Goal: Use online tool/utility: Utilize a website feature to perform a specific function

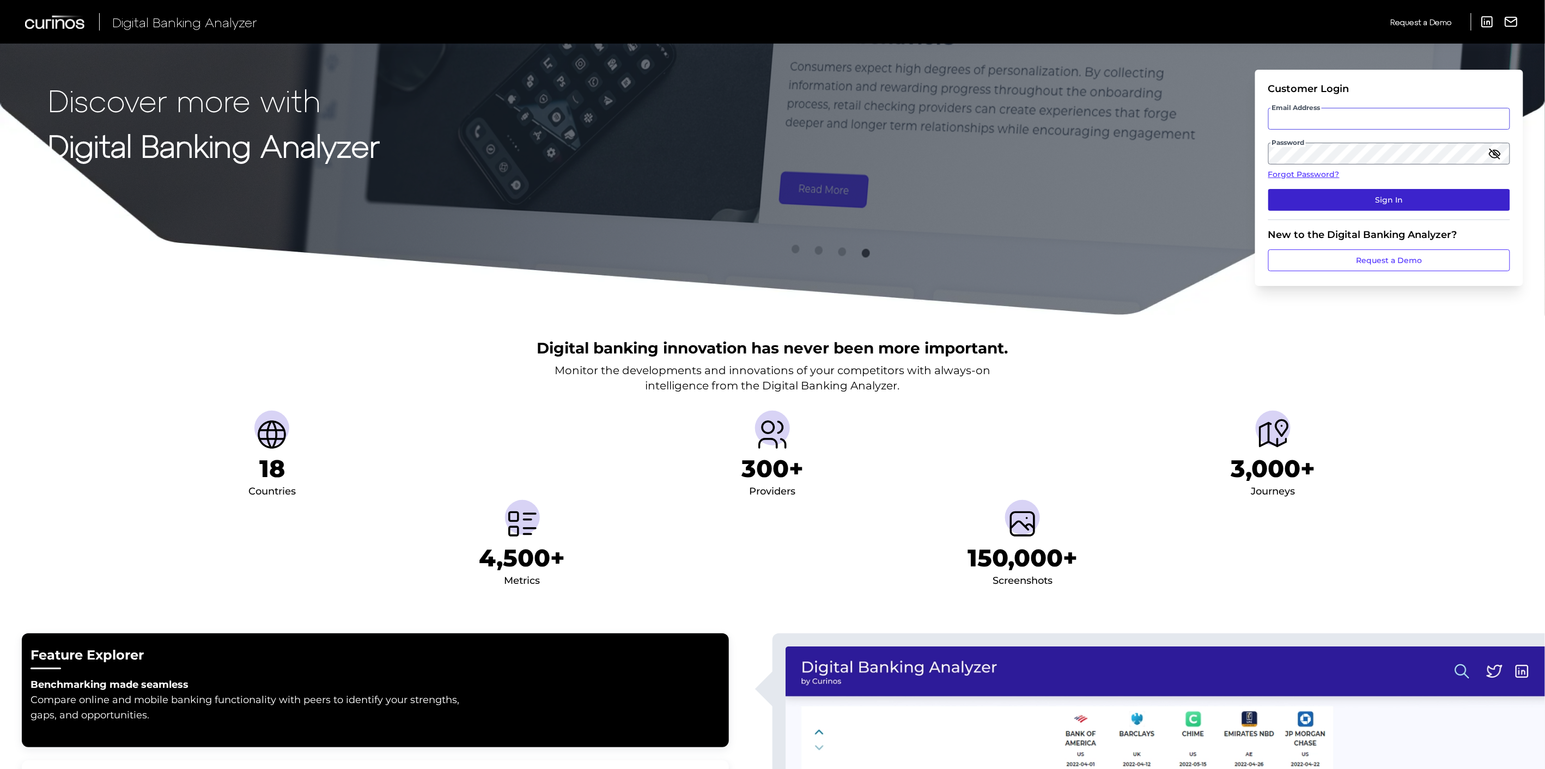
type input "[PERSON_NAME][EMAIL_ADDRESS][PERSON_NAME][DOMAIN_NAME]"
click at [1396, 200] on button "Sign In" at bounding box center [1389, 200] width 242 height 22
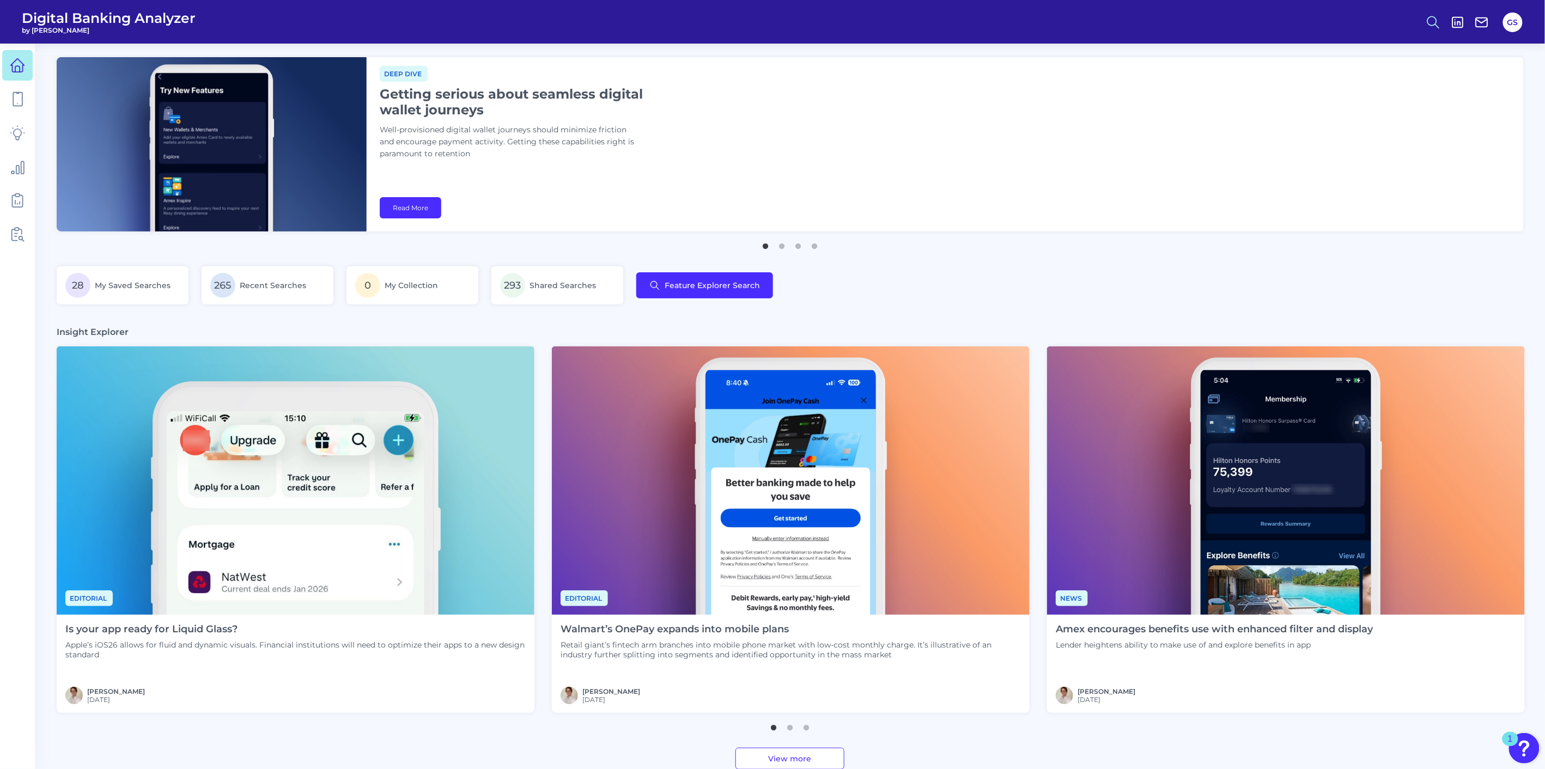
click at [1431, 28] on icon at bounding box center [1432, 22] width 15 height 15
click at [1403, 78] on button "Feature Explorer Search" at bounding box center [1379, 78] width 131 height 27
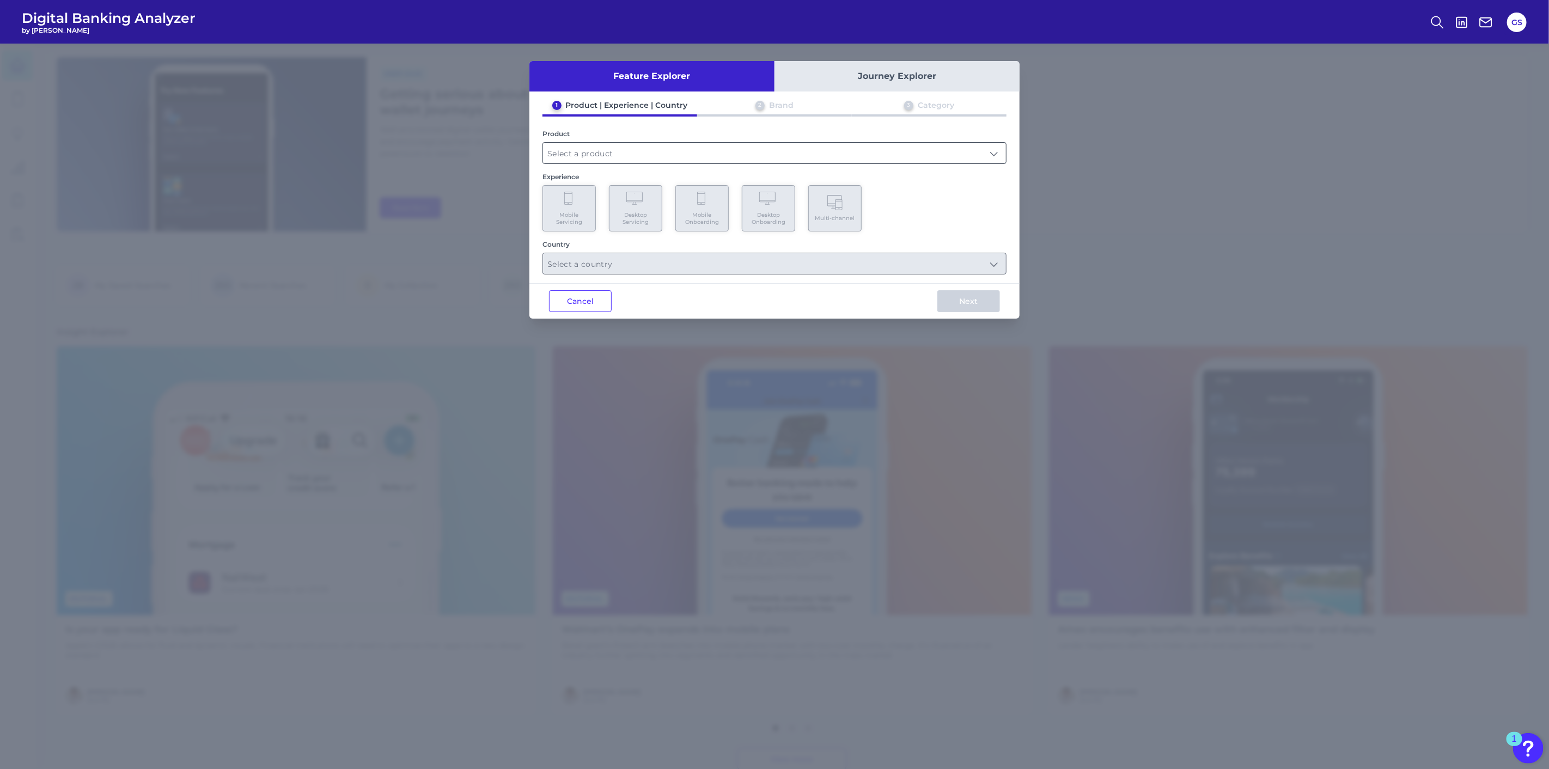
click at [891, 151] on input "text" at bounding box center [774, 153] width 463 height 21
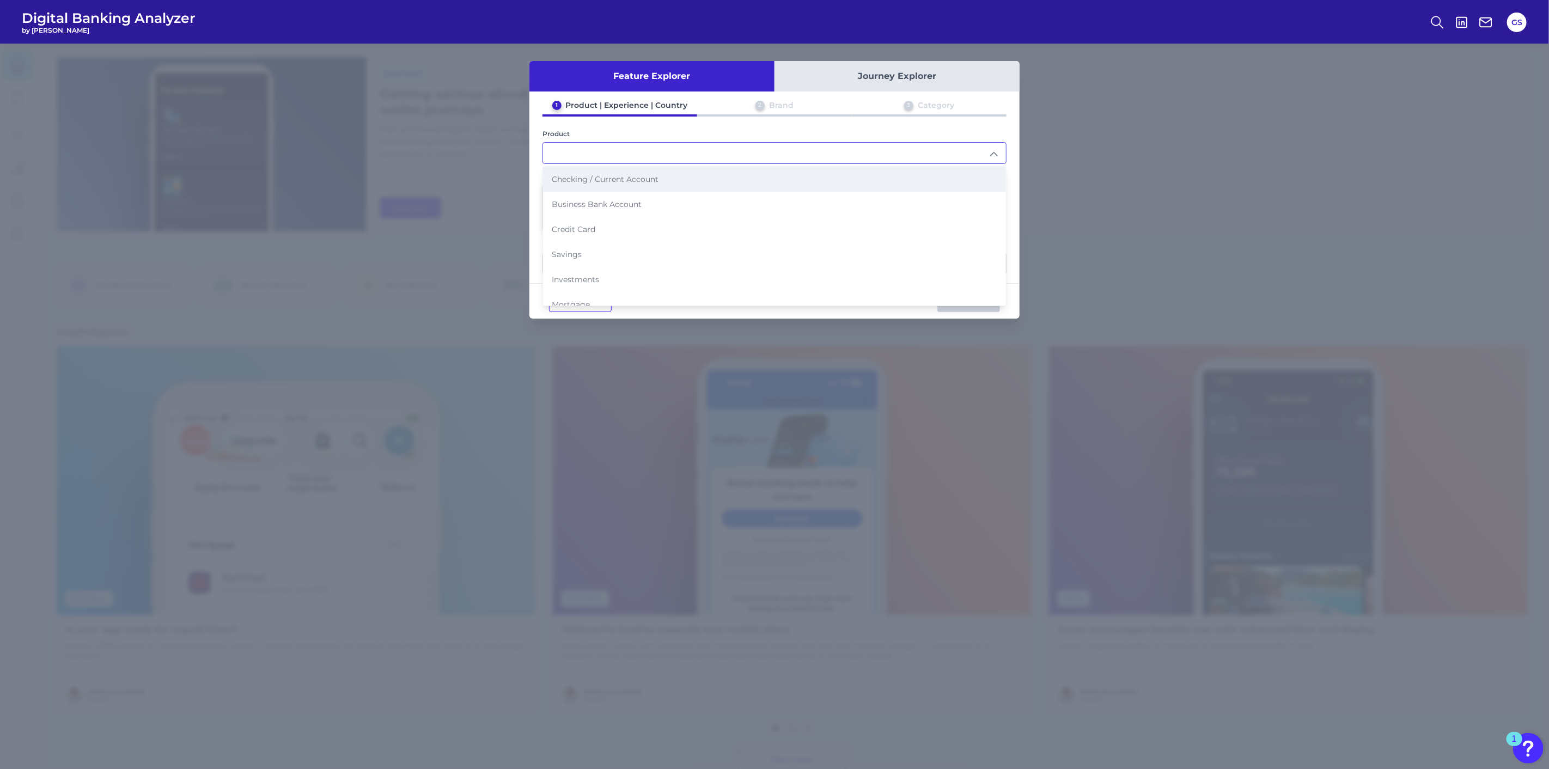
click at [672, 188] on li "Checking / Current Account" at bounding box center [774, 179] width 463 height 25
type input "Checking / Current Account"
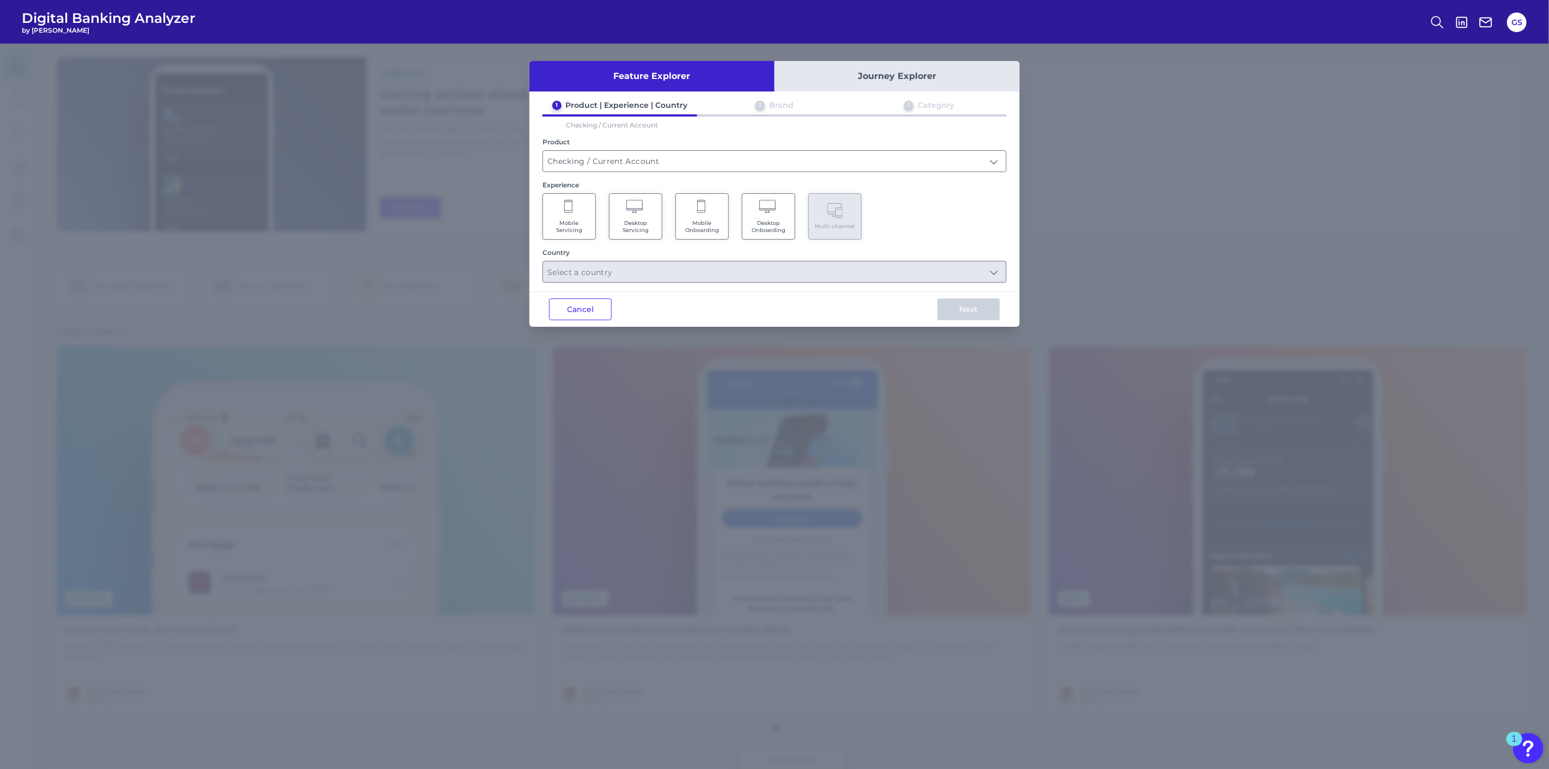
click at [706, 215] on Onboarding "Mobile Onboarding" at bounding box center [701, 216] width 53 height 46
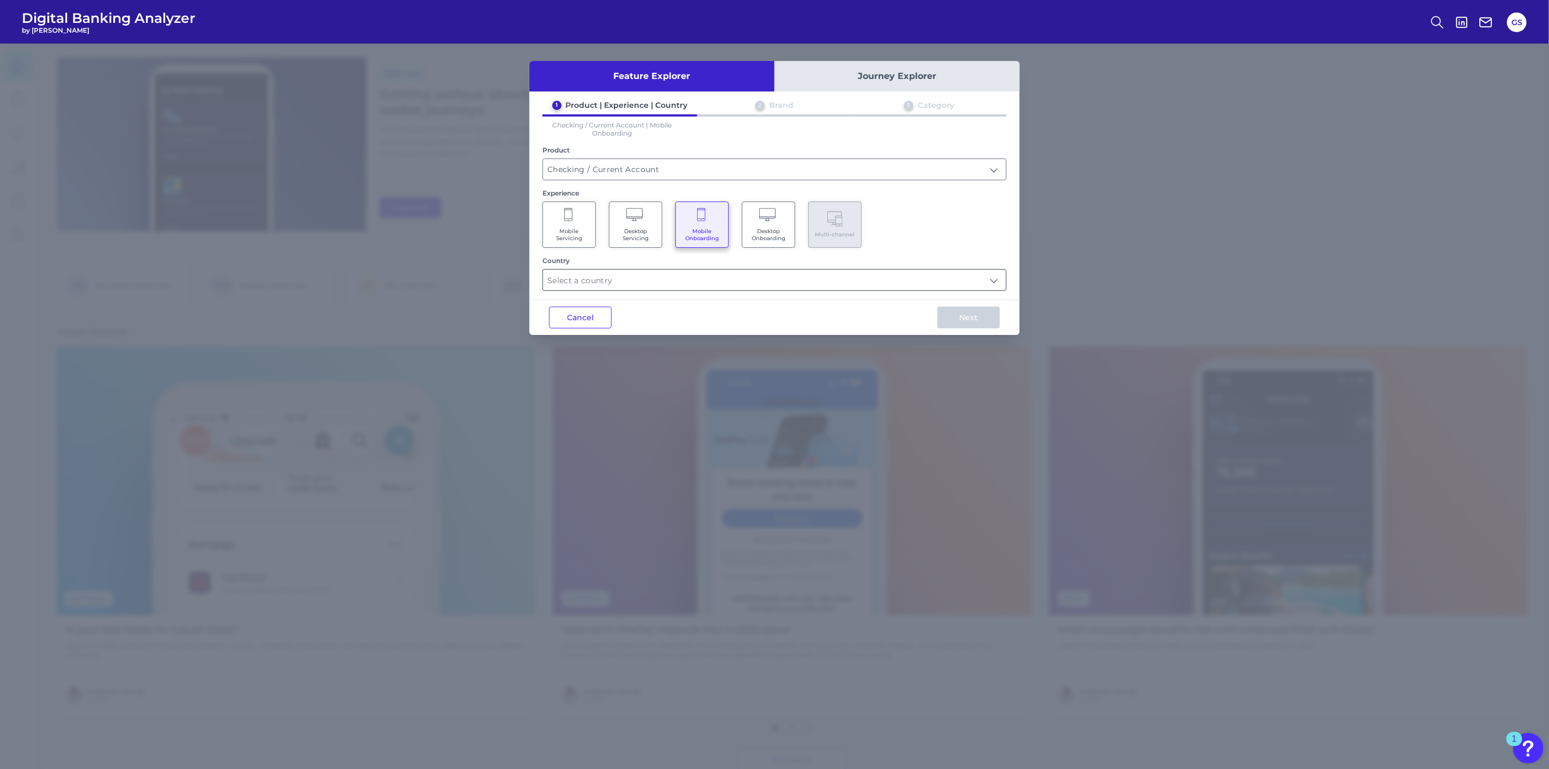
click at [709, 285] on input "text" at bounding box center [774, 280] width 463 height 21
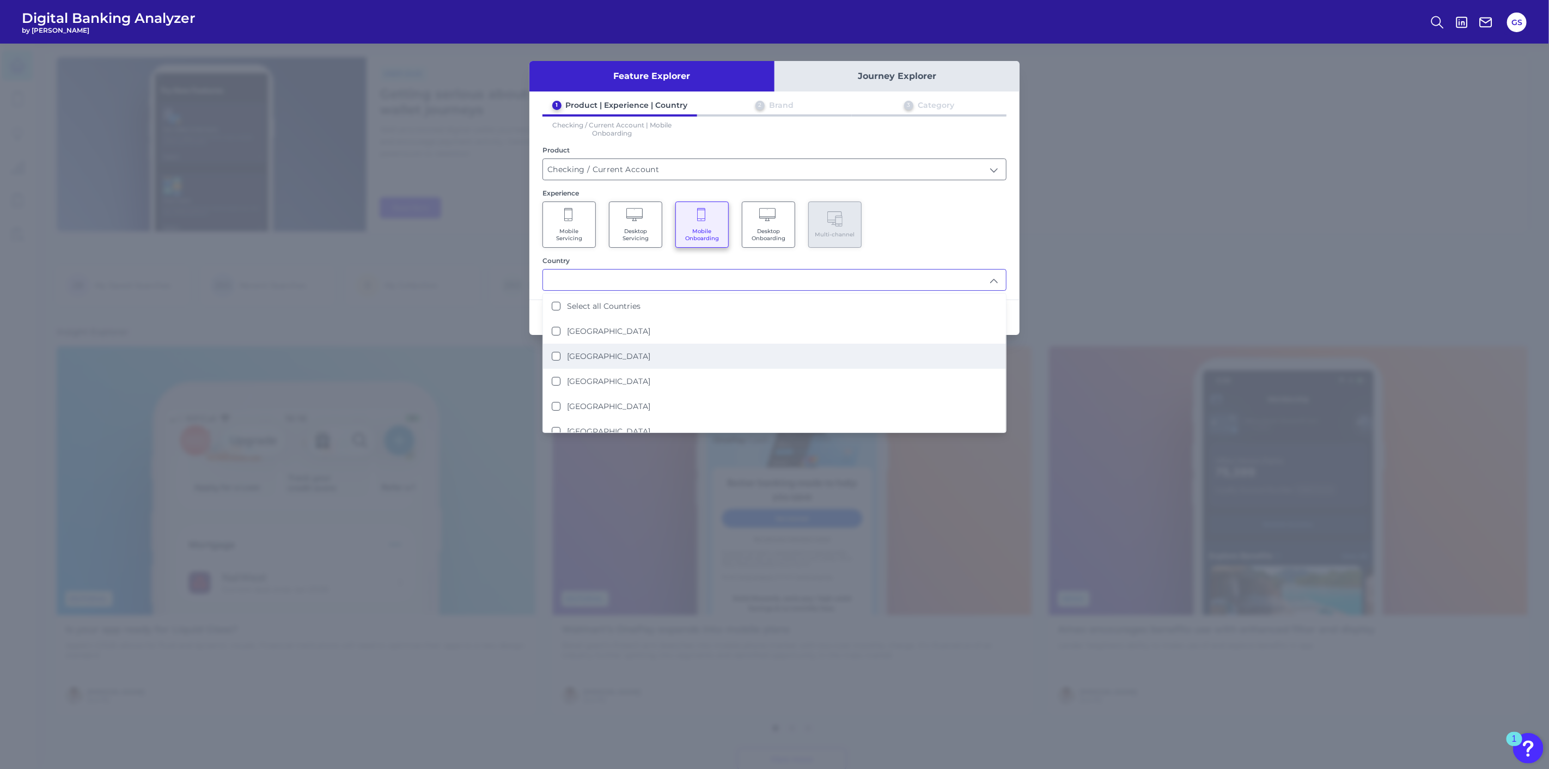
click at [686, 356] on li "[GEOGRAPHIC_DATA]" at bounding box center [774, 356] width 463 height 25
type input "[GEOGRAPHIC_DATA]"
click at [960, 240] on div "Mobile Servicing Desktop Servicing Mobile Onboarding Desktop Onboarding Multi-c…" at bounding box center [774, 225] width 464 height 46
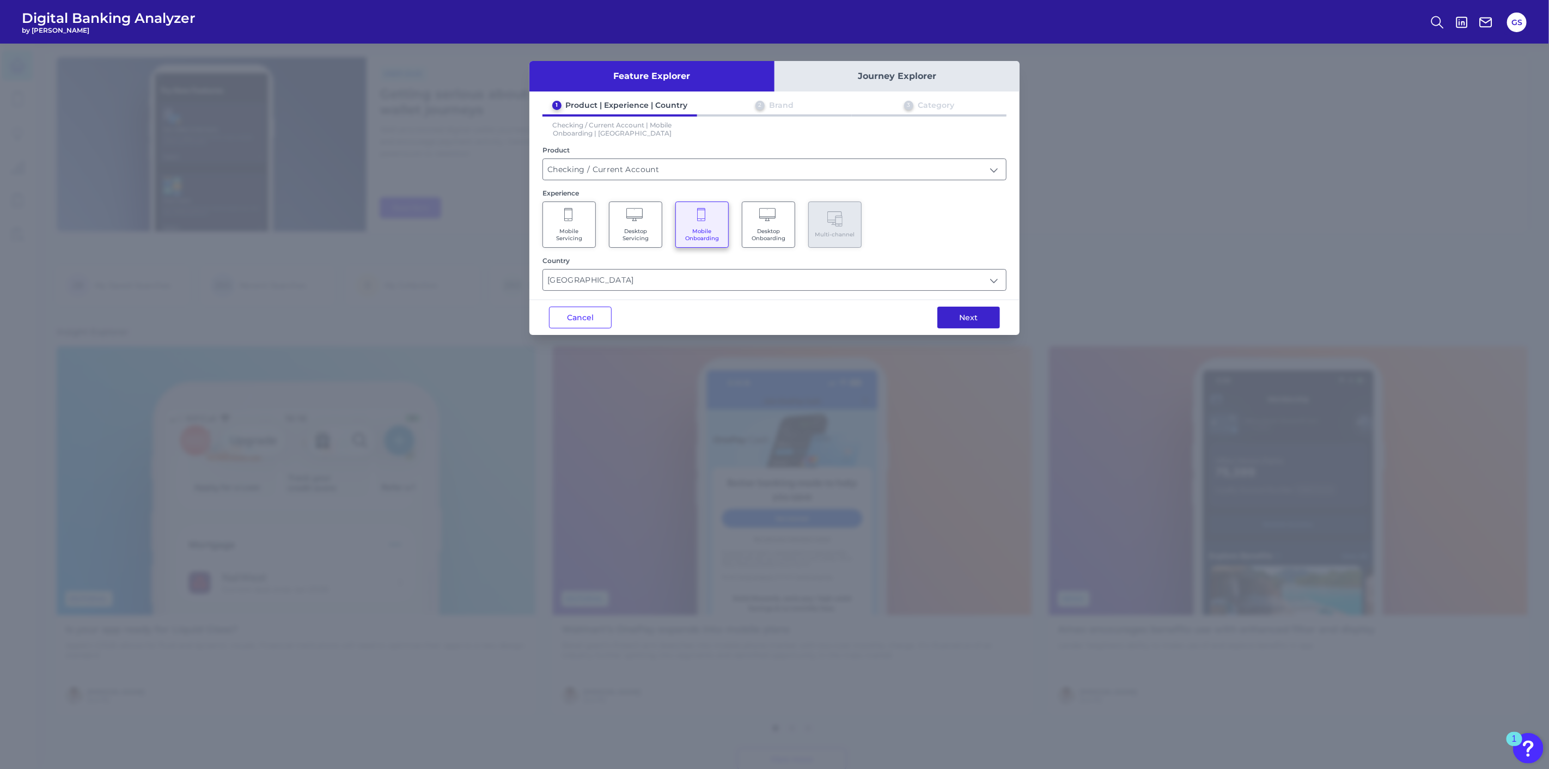
click at [977, 318] on button "Next" at bounding box center [968, 318] width 63 height 22
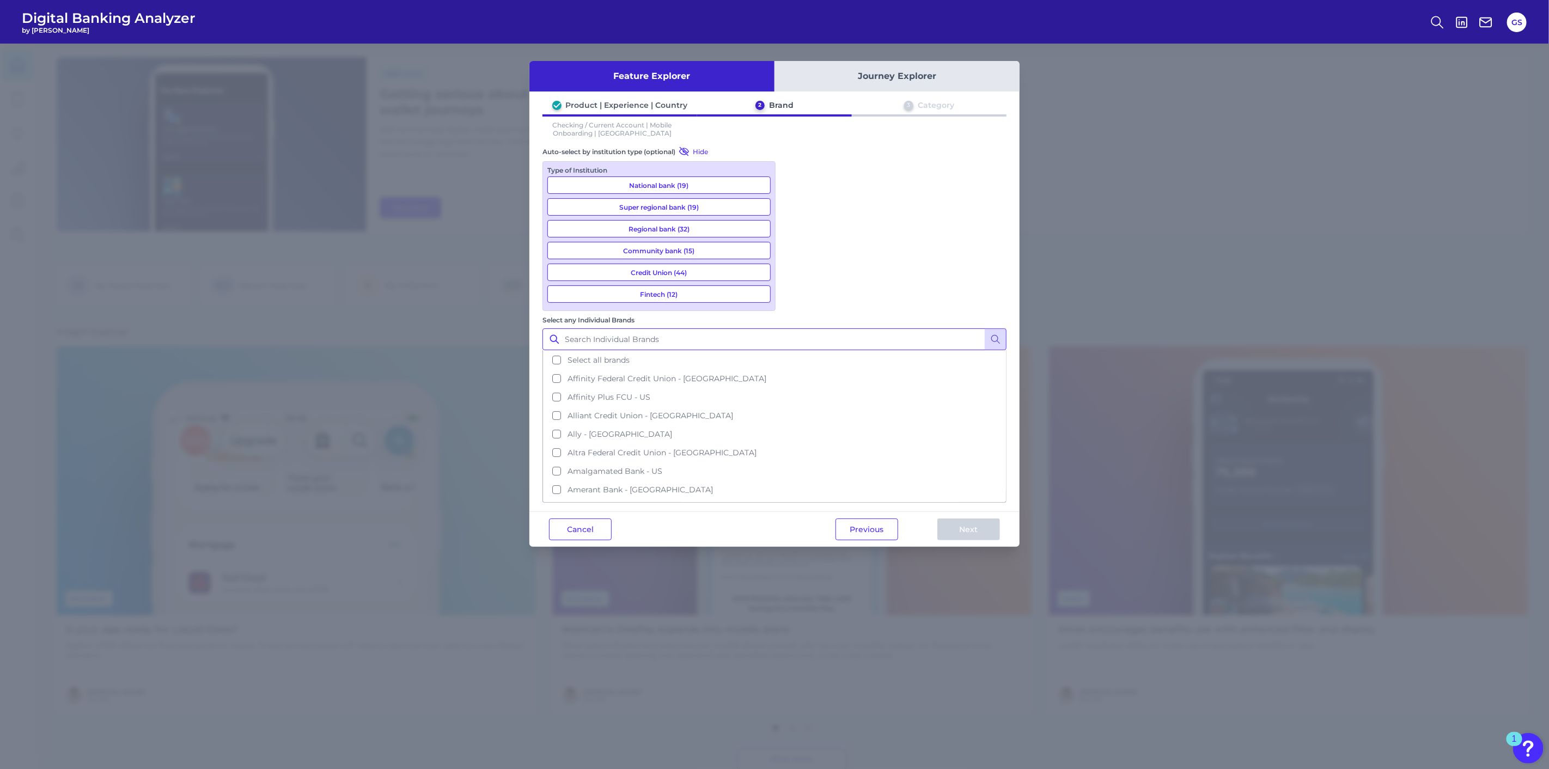
click at [851, 328] on input "Select any Individual Brands" at bounding box center [774, 339] width 464 height 22
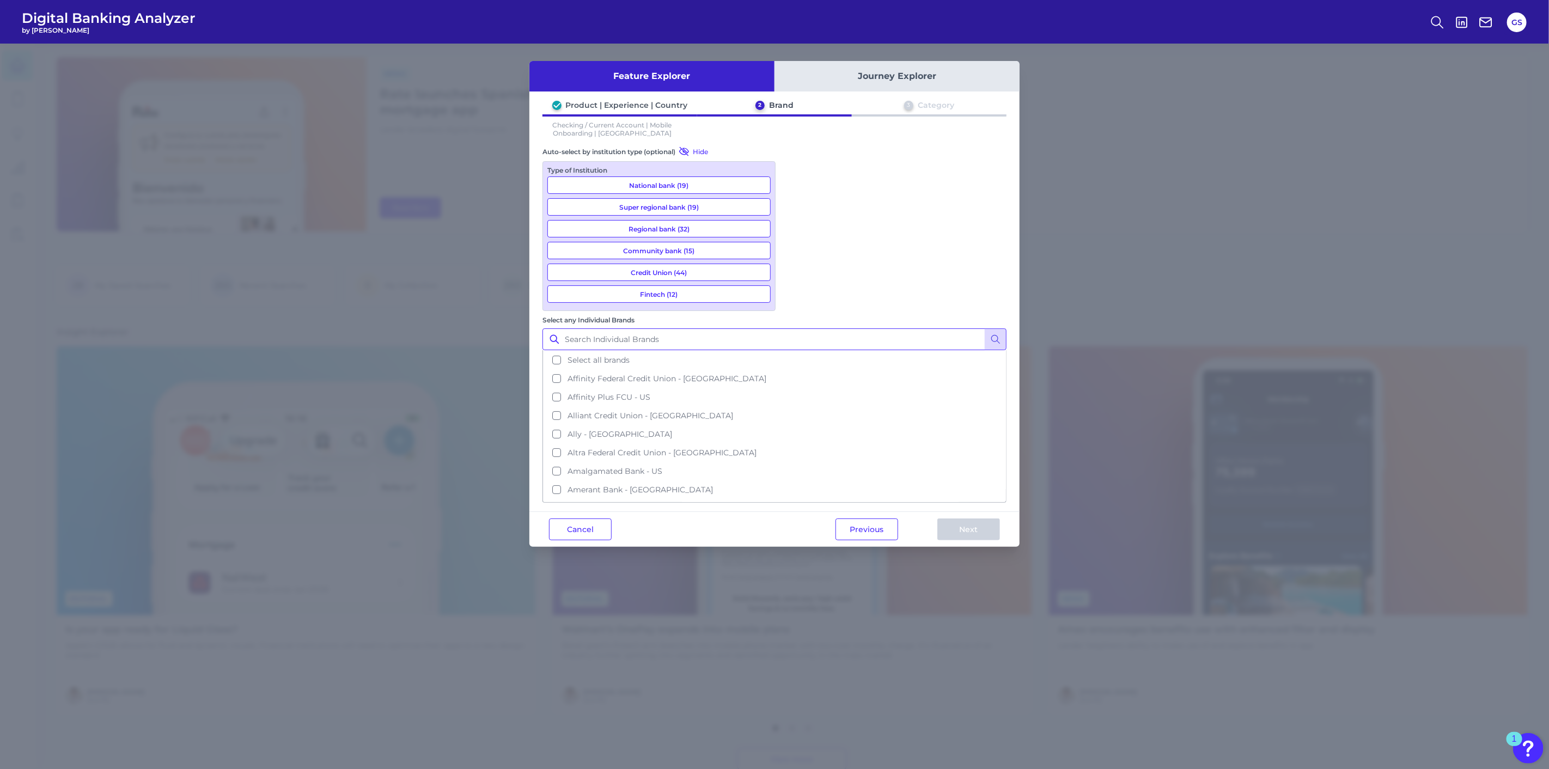
click at [837, 328] on input "Select any Individual Brands" at bounding box center [774, 339] width 464 height 22
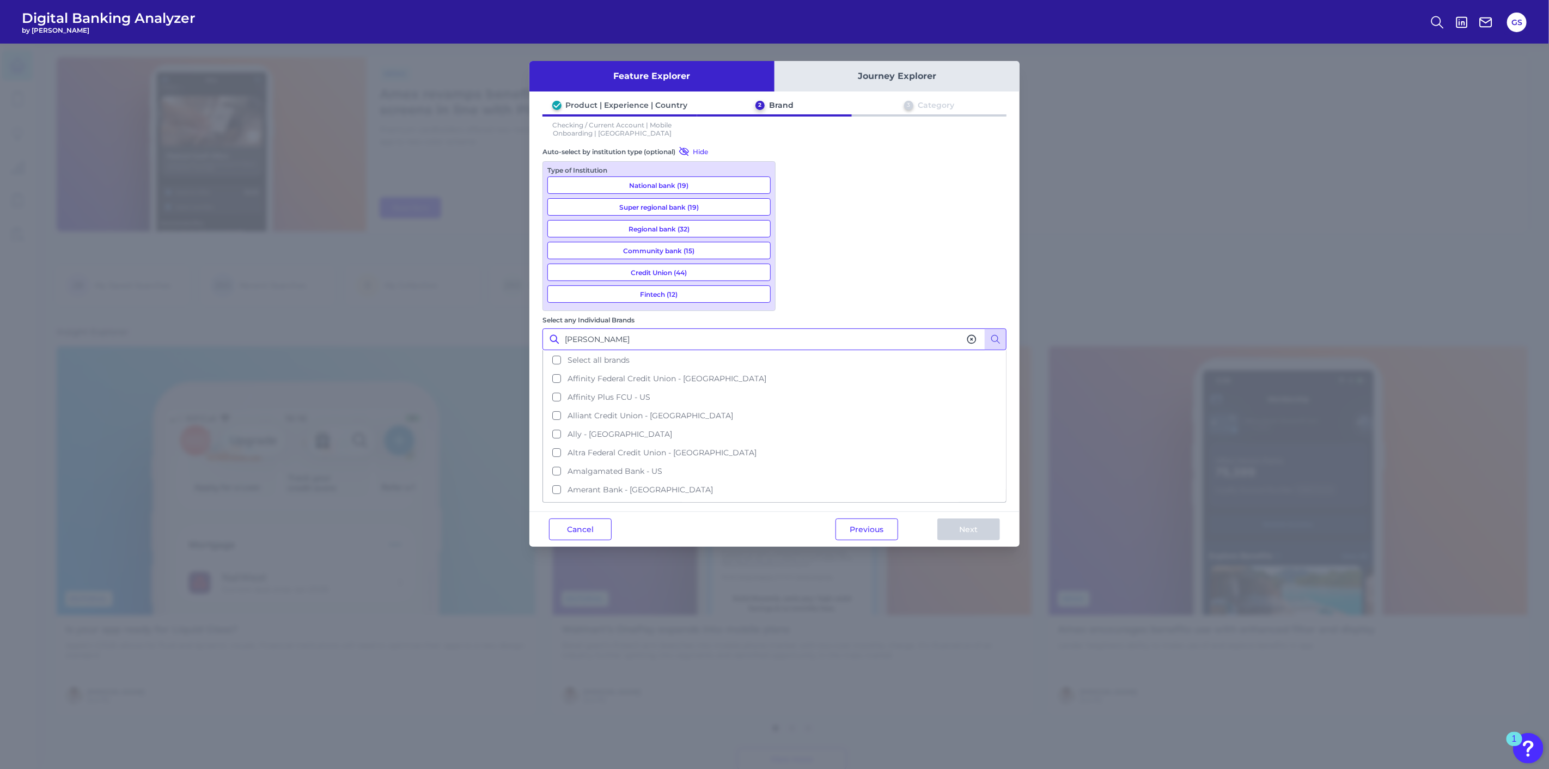
type input "[PERSON_NAME]"
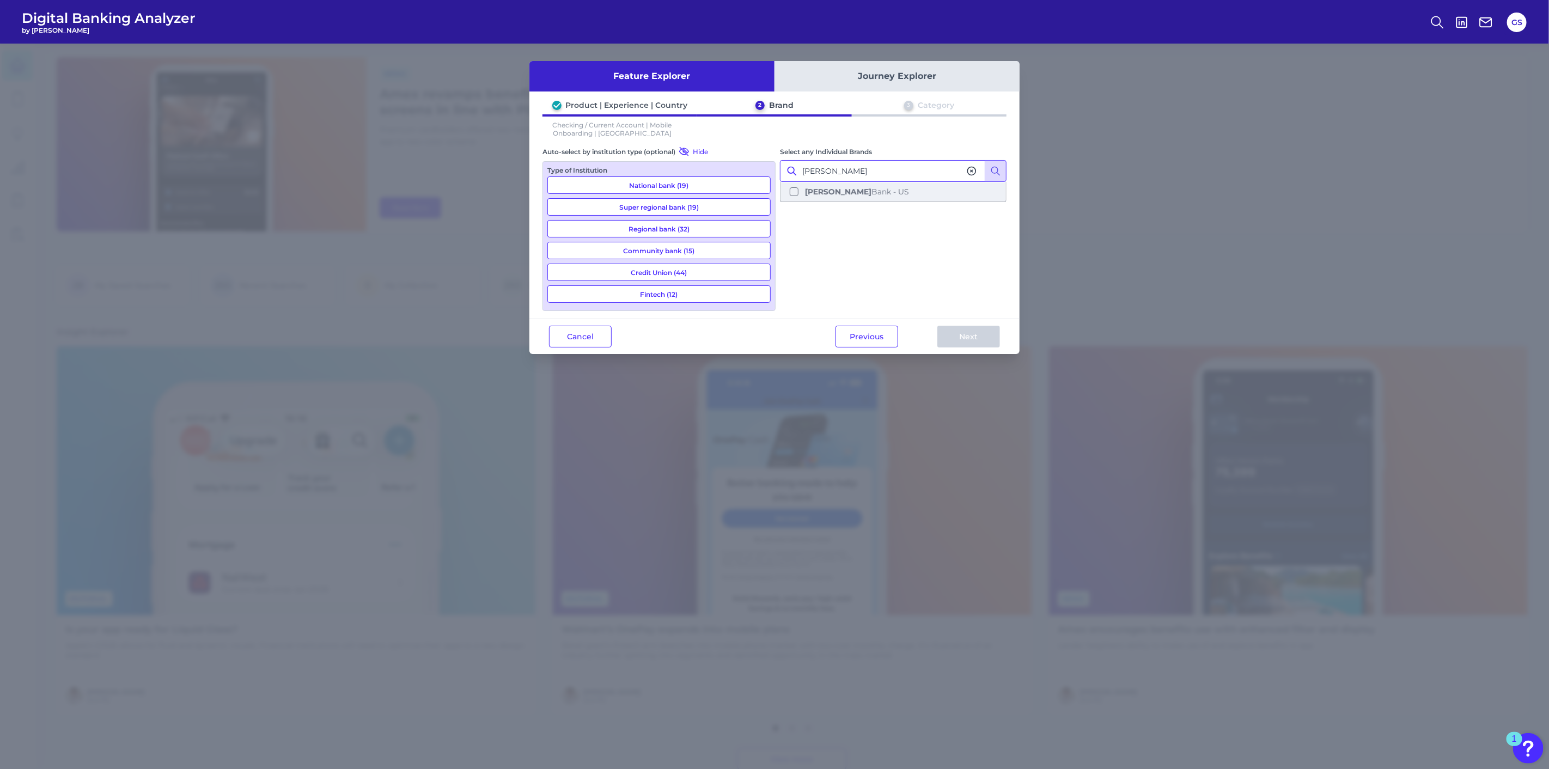
click at [843, 196] on button "[PERSON_NAME] Bank - US" at bounding box center [893, 191] width 224 height 19
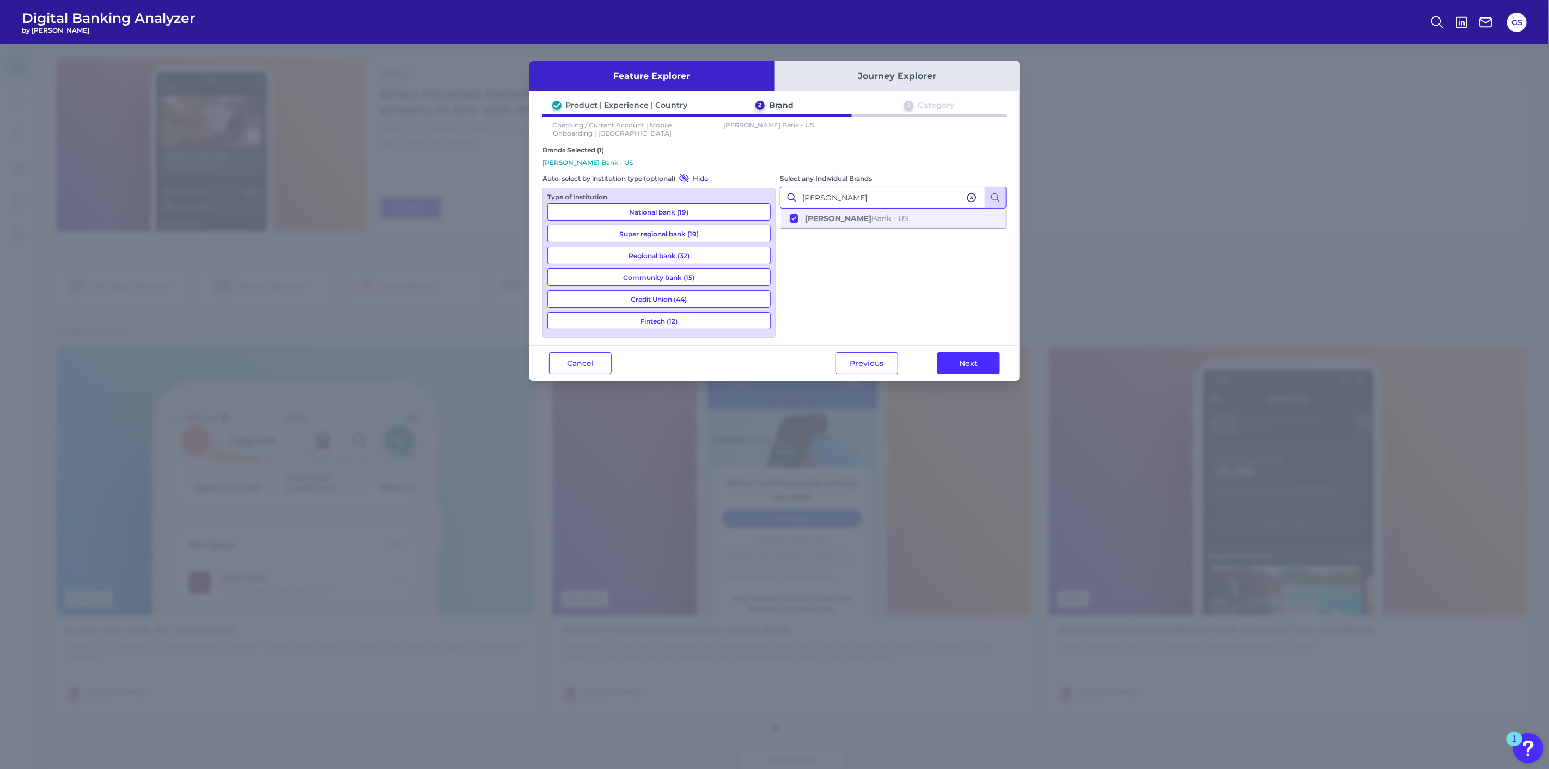
click at [844, 198] on input "[PERSON_NAME]" at bounding box center [893, 198] width 227 height 22
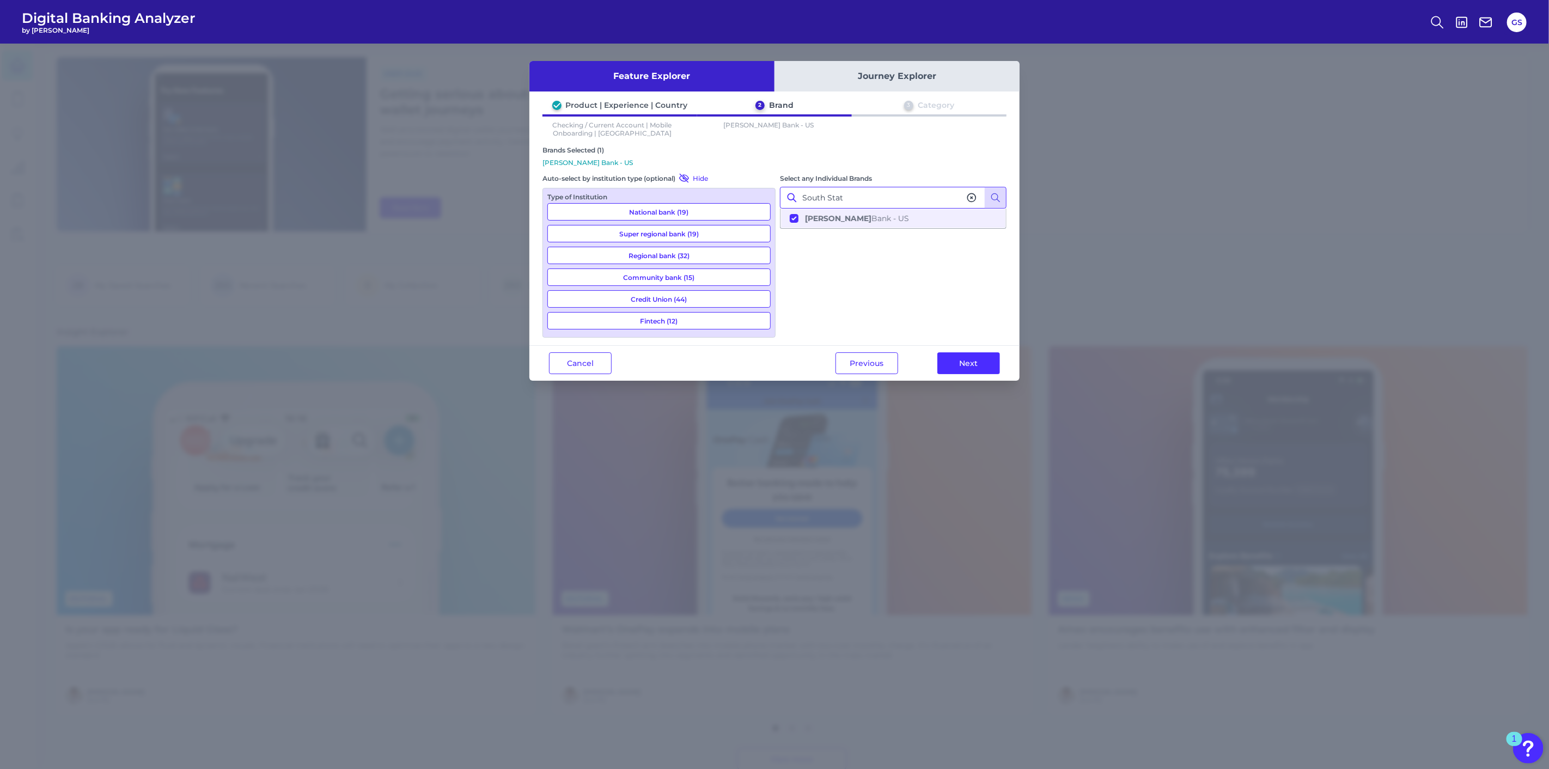
type input "[GEOGRAPHIC_DATA]"
click at [842, 220] on b "[GEOGRAPHIC_DATA]" at bounding box center [848, 219] width 87 height 10
click at [850, 197] on input "[GEOGRAPHIC_DATA]" at bounding box center [893, 198] width 227 height 22
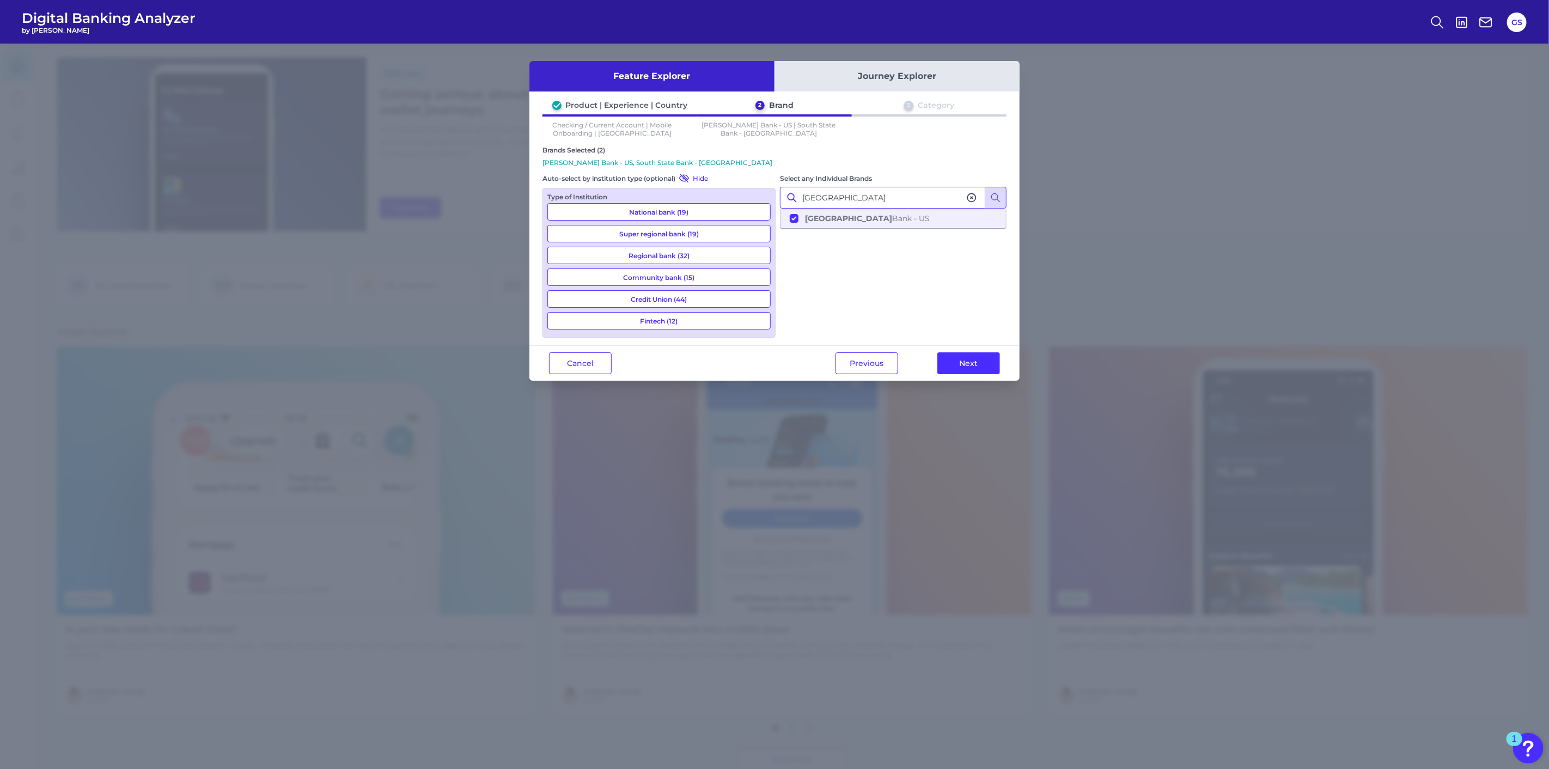
click at [850, 197] on input "[GEOGRAPHIC_DATA]" at bounding box center [893, 198] width 227 height 22
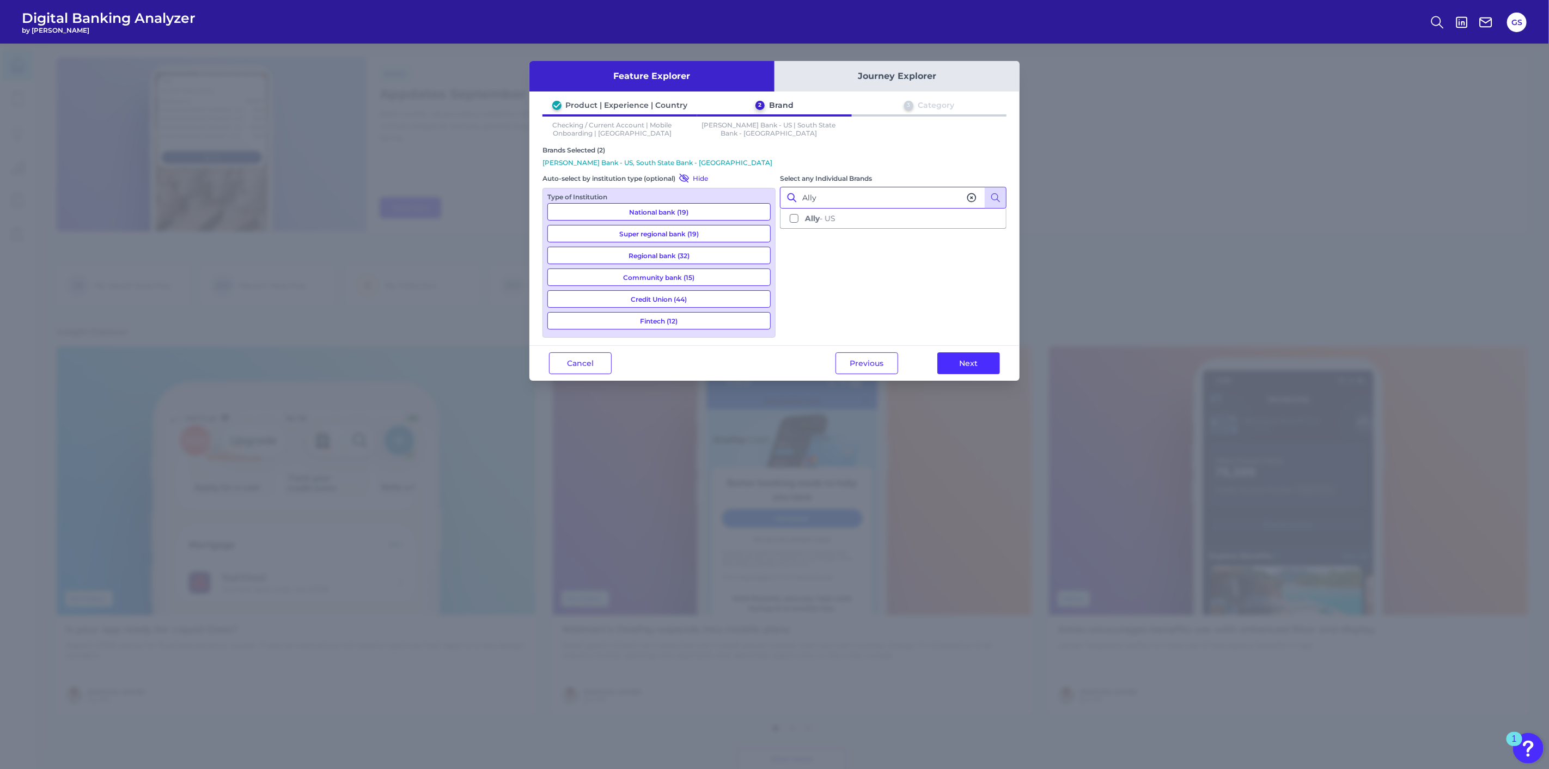
type input "Ally"
click at [835, 226] on ul "Ally - [GEOGRAPHIC_DATA]" at bounding box center [893, 219] width 227 height 20
click at [835, 217] on span "Ally - [GEOGRAPHIC_DATA]" at bounding box center [820, 219] width 31 height 10
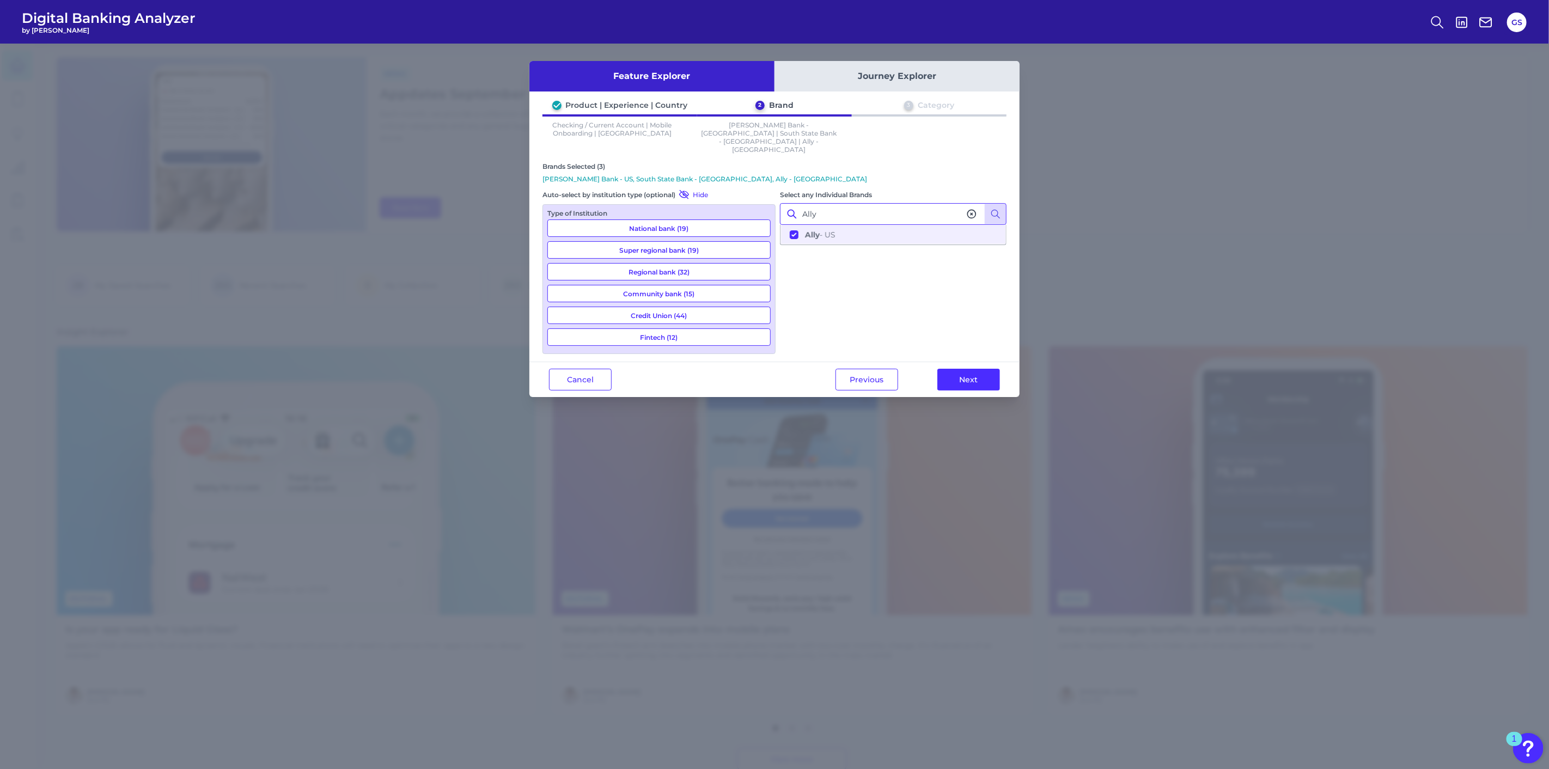
click at [836, 203] on input "Ally" at bounding box center [893, 214] width 227 height 22
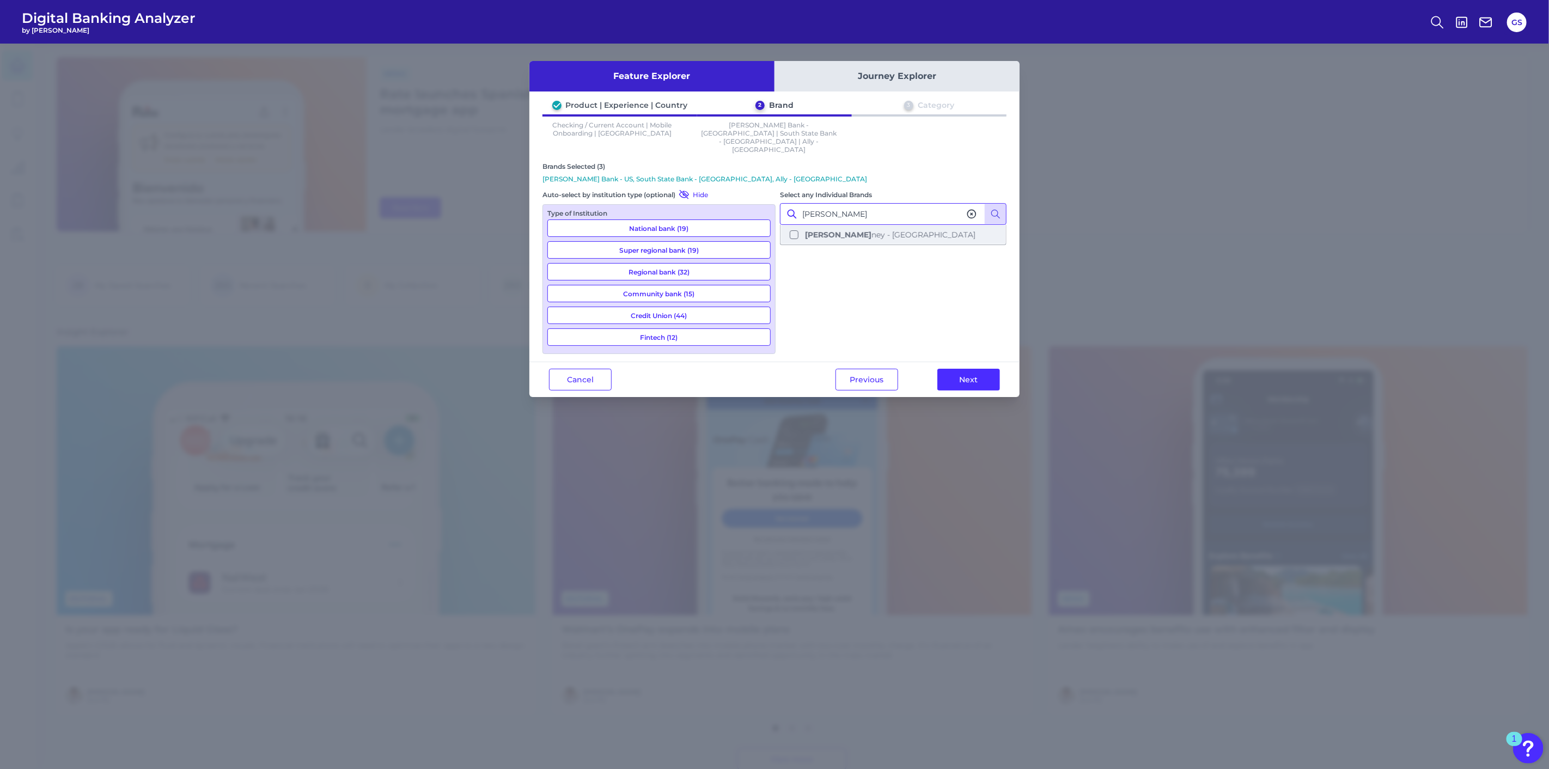
click at [839, 225] on button "[PERSON_NAME] [PERSON_NAME] - US" at bounding box center [893, 234] width 224 height 19
click at [856, 204] on input "[PERSON_NAME]" at bounding box center [893, 214] width 227 height 22
click at [856, 203] on input "[PERSON_NAME]" at bounding box center [893, 214] width 227 height 22
click at [857, 203] on input "[PERSON_NAME]" at bounding box center [893, 214] width 227 height 22
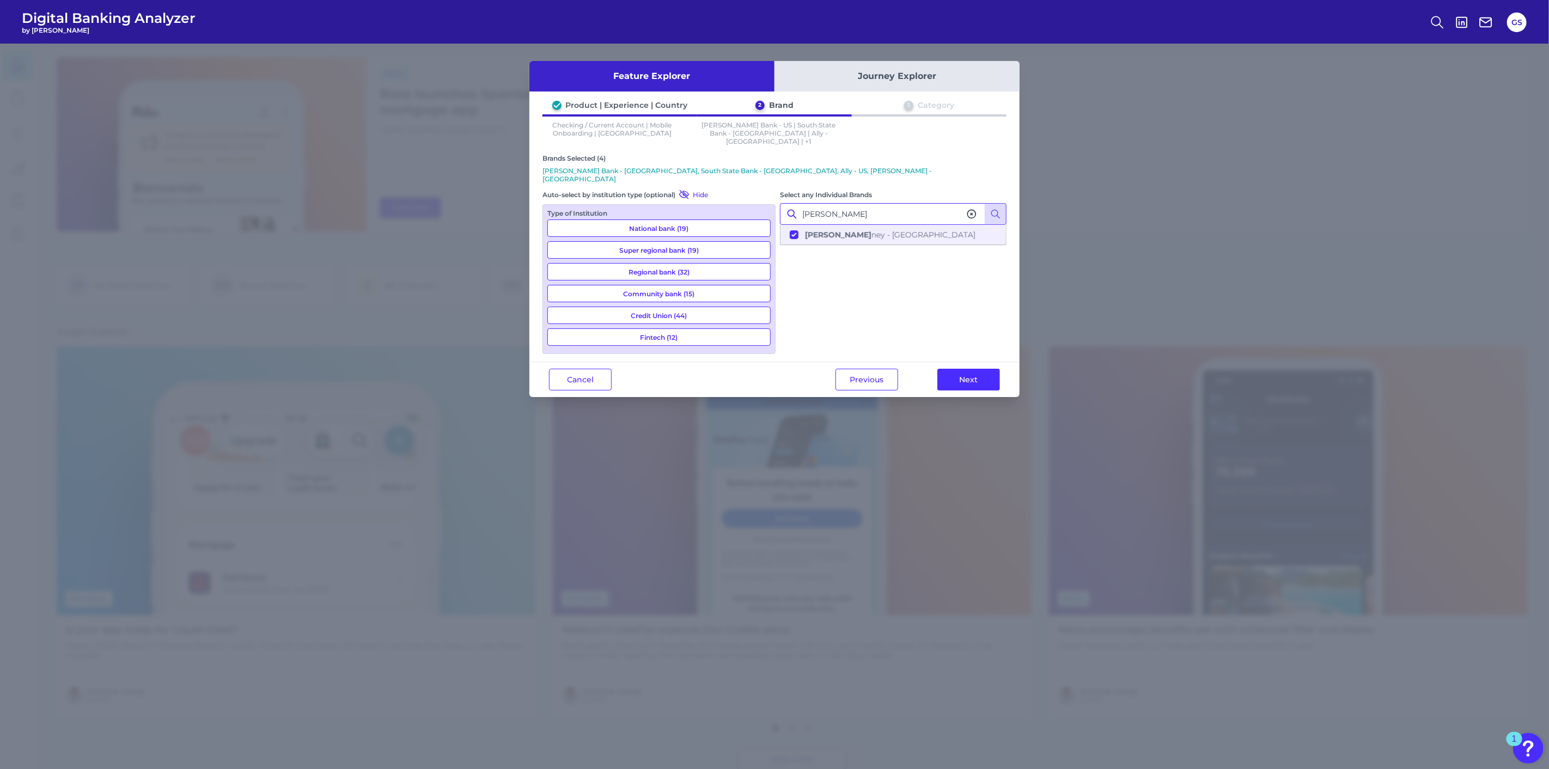
click at [857, 203] on input "[PERSON_NAME]" at bounding box center [893, 214] width 227 height 22
type input "Truist"
click at [834, 230] on span "Truist - US" at bounding box center [824, 235] width 39 height 10
click at [838, 203] on input "Truist" at bounding box center [893, 214] width 227 height 22
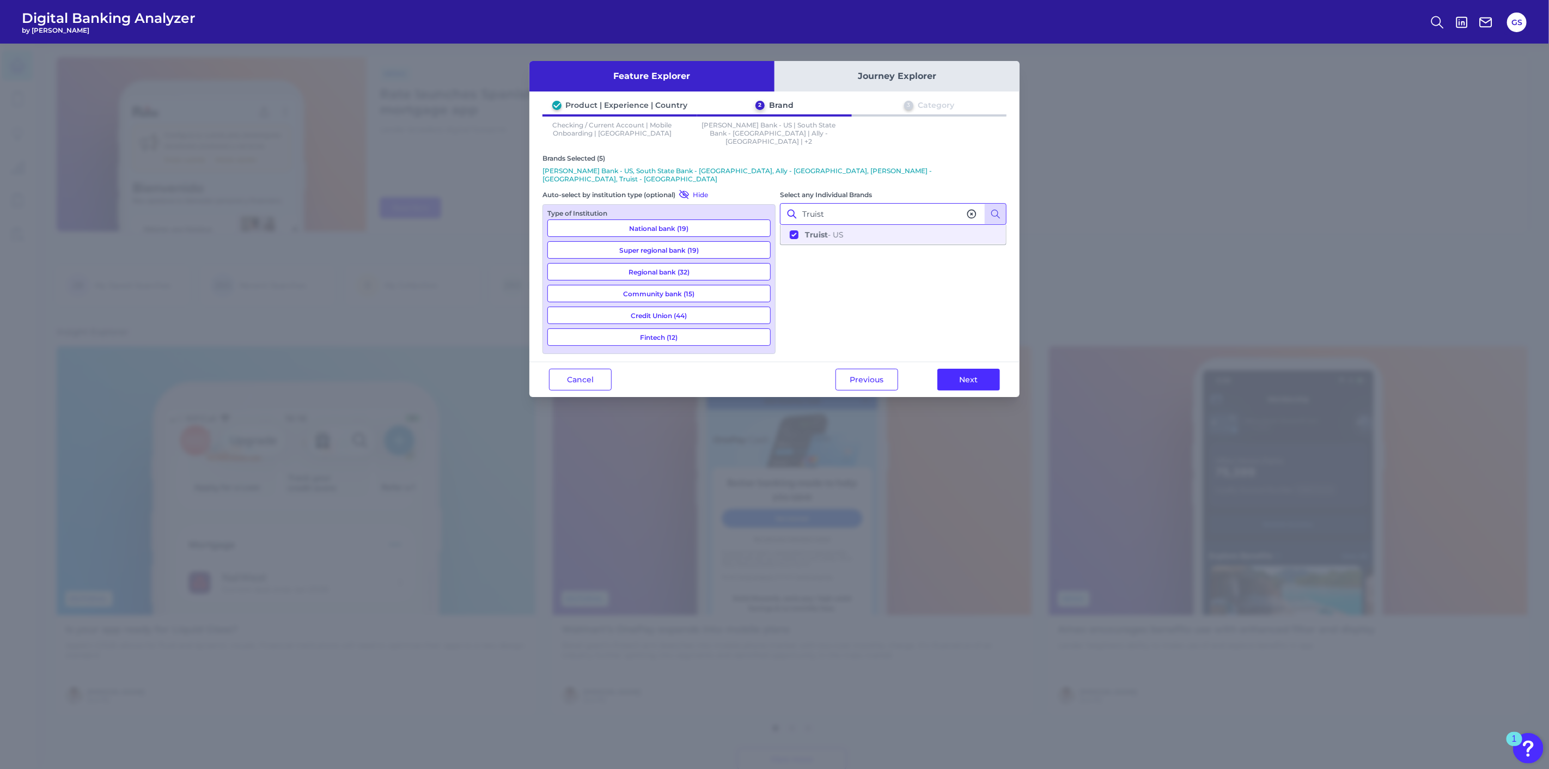
click at [838, 203] on input "Truist" at bounding box center [893, 214] width 227 height 22
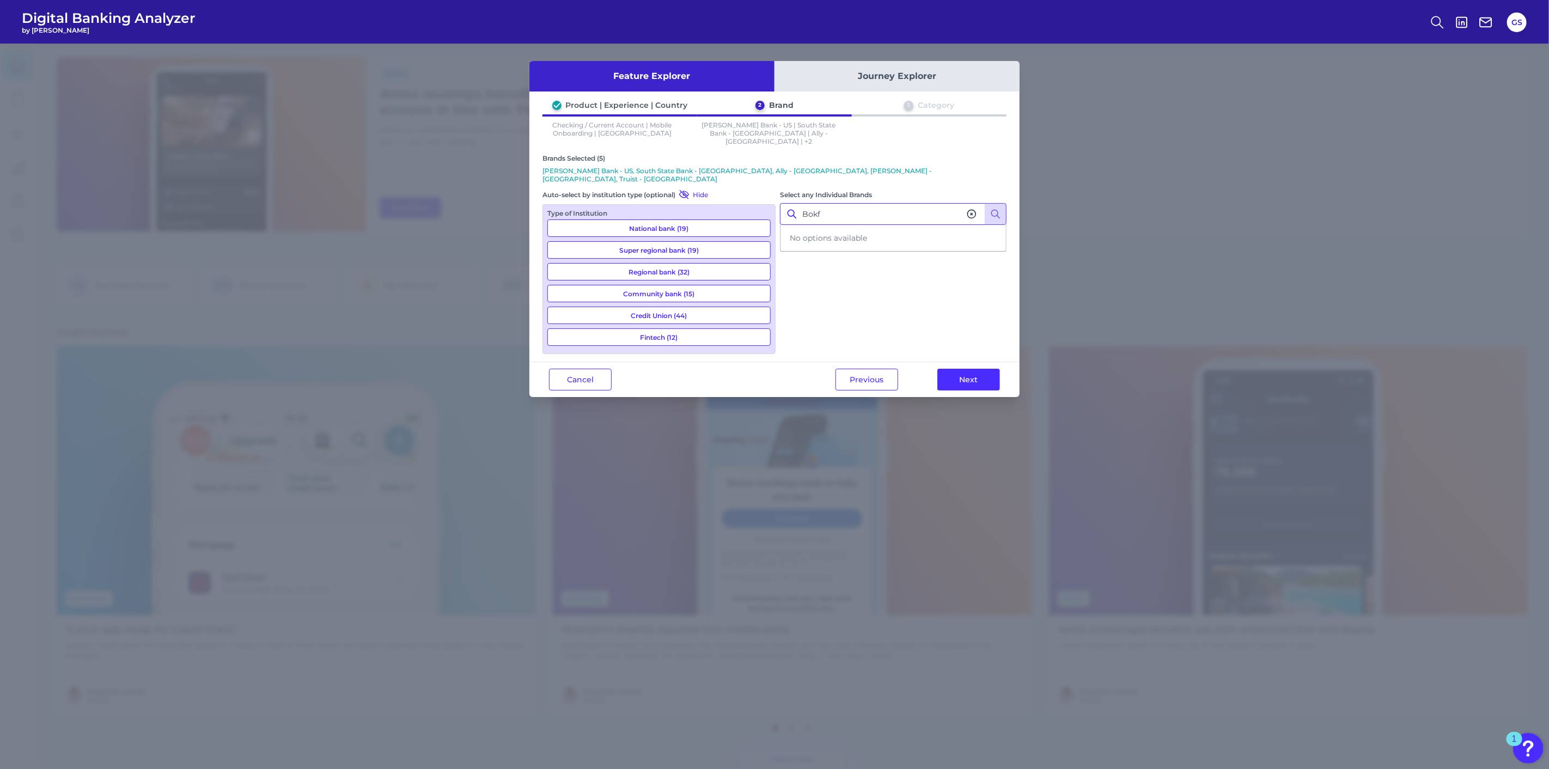
click at [838, 203] on input "Bokf" at bounding box center [893, 214] width 227 height 22
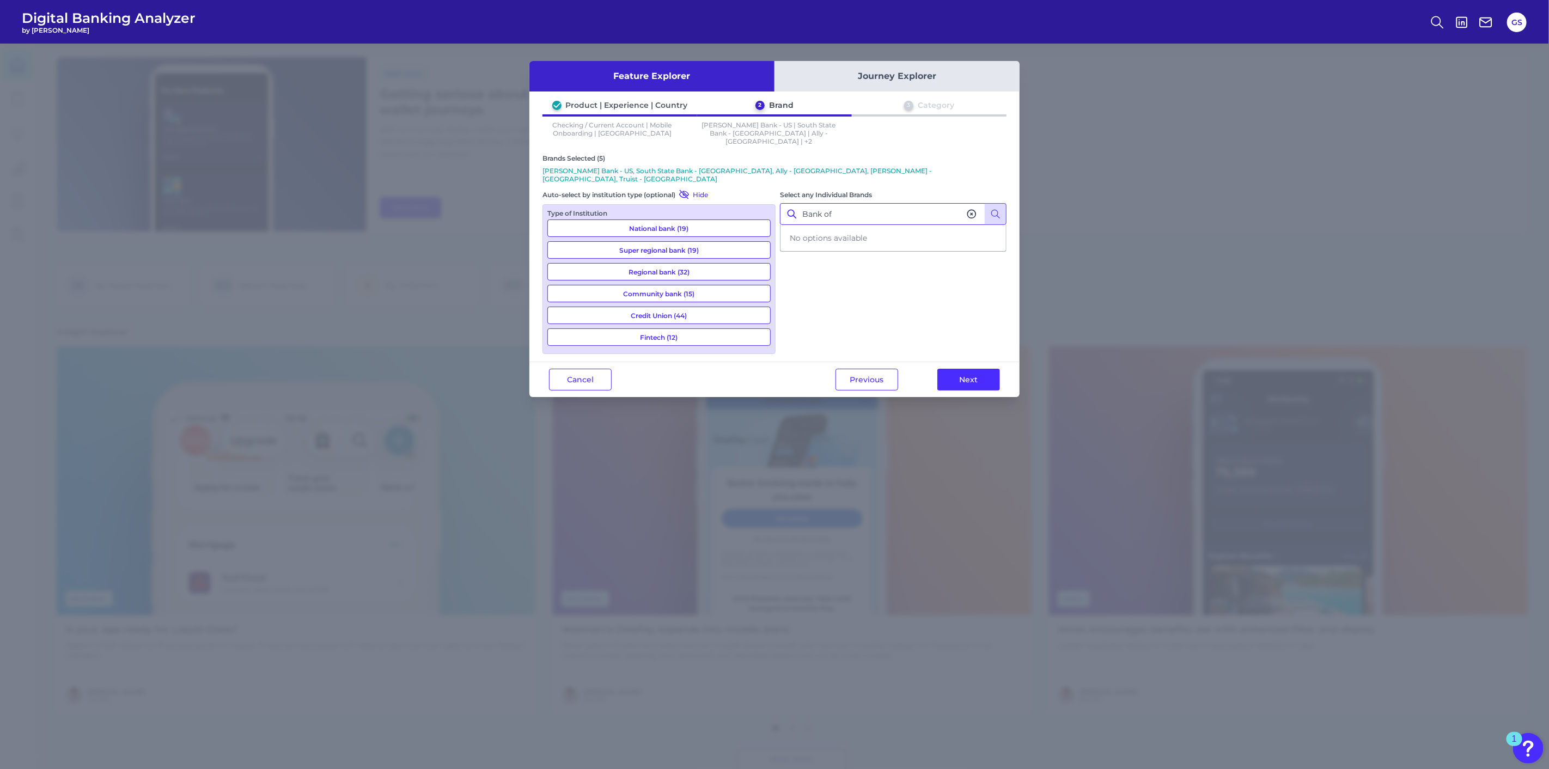
type input "Bank of o"
click at [842, 230] on b "Bank of O" at bounding box center [825, 235] width 40 height 10
click at [843, 203] on input "Bank of o" at bounding box center [893, 214] width 227 height 22
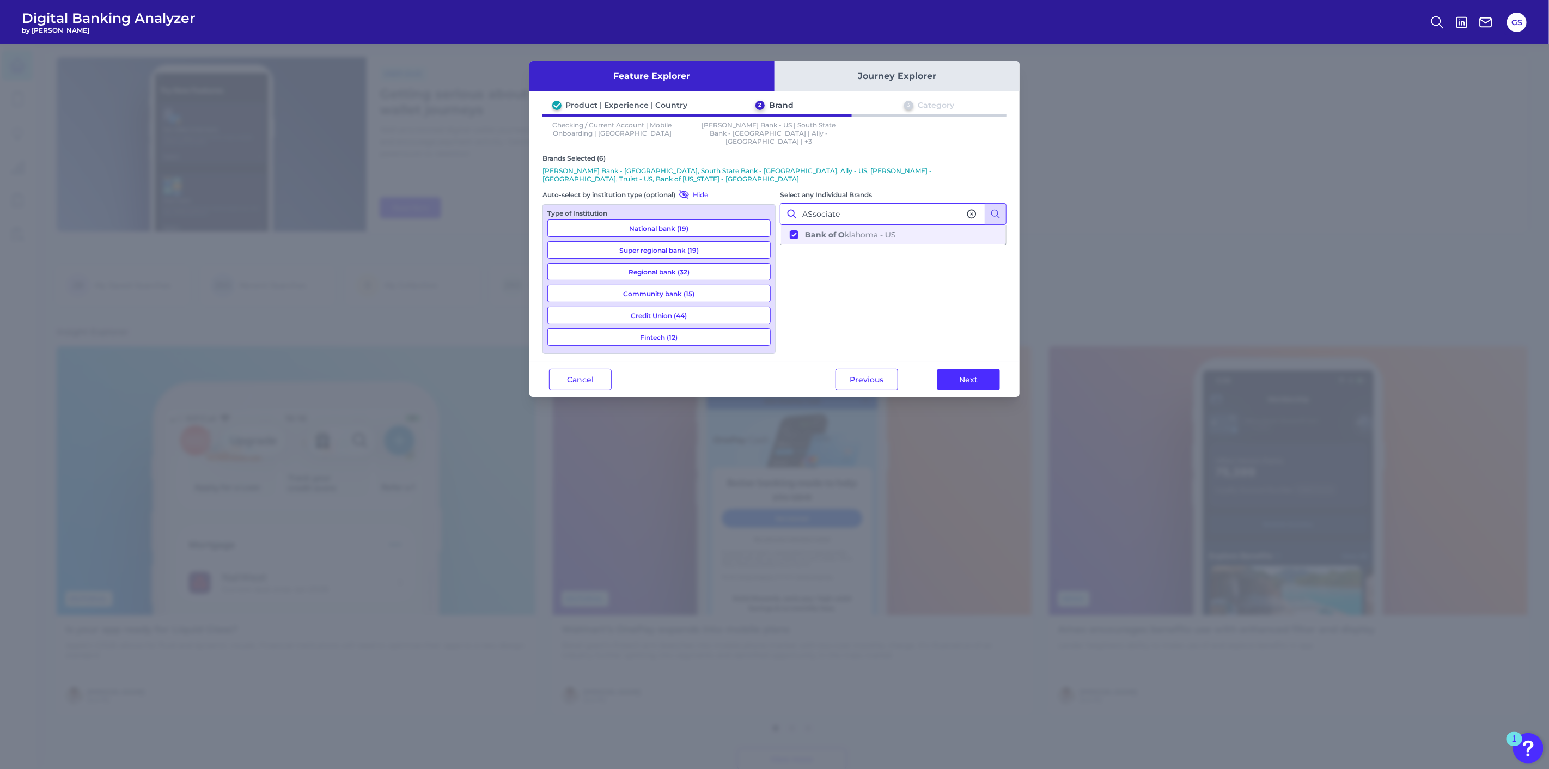
type input "ASsociated"
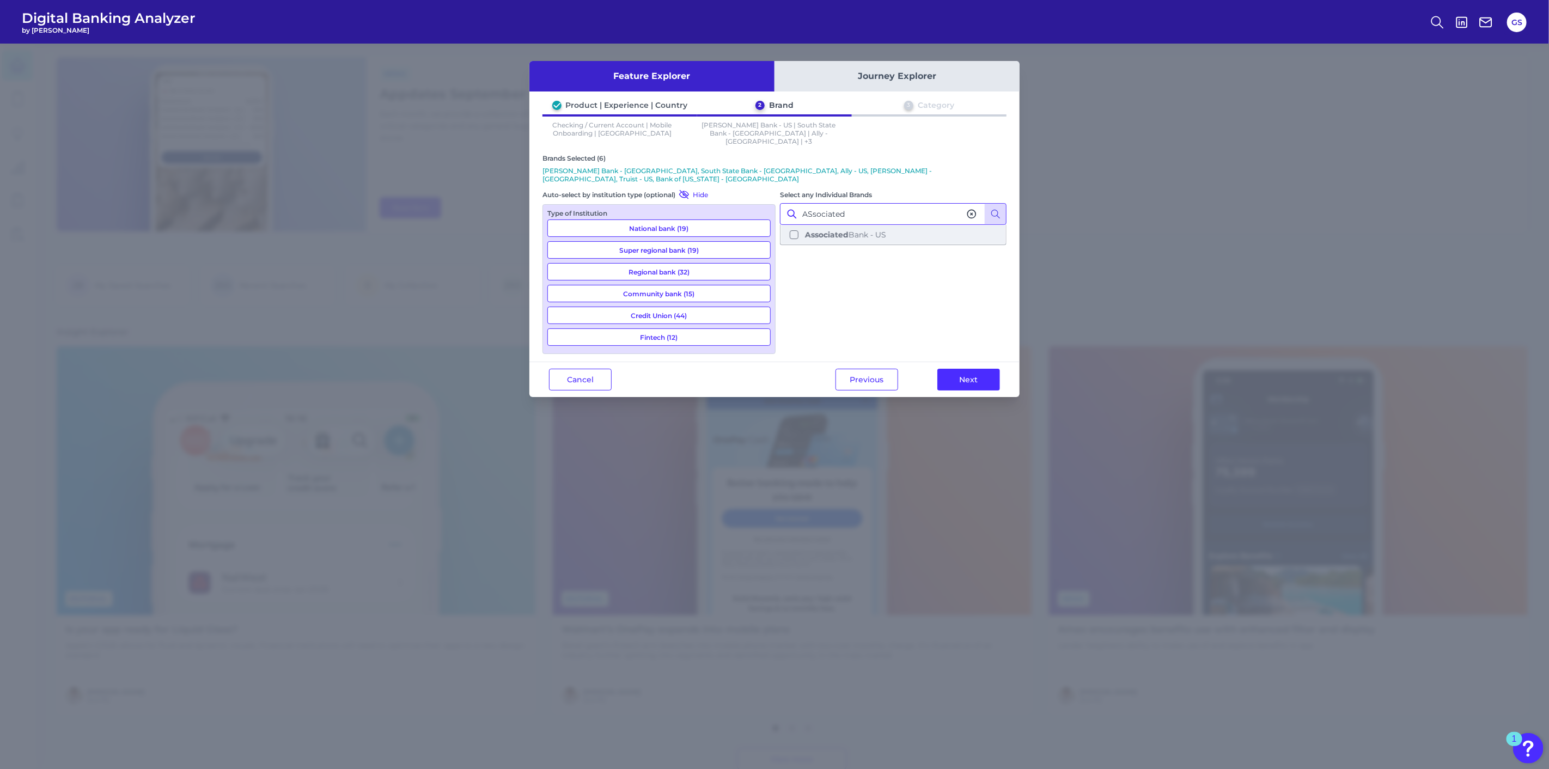
click at [846, 225] on button "Associated Bank - US" at bounding box center [893, 234] width 224 height 19
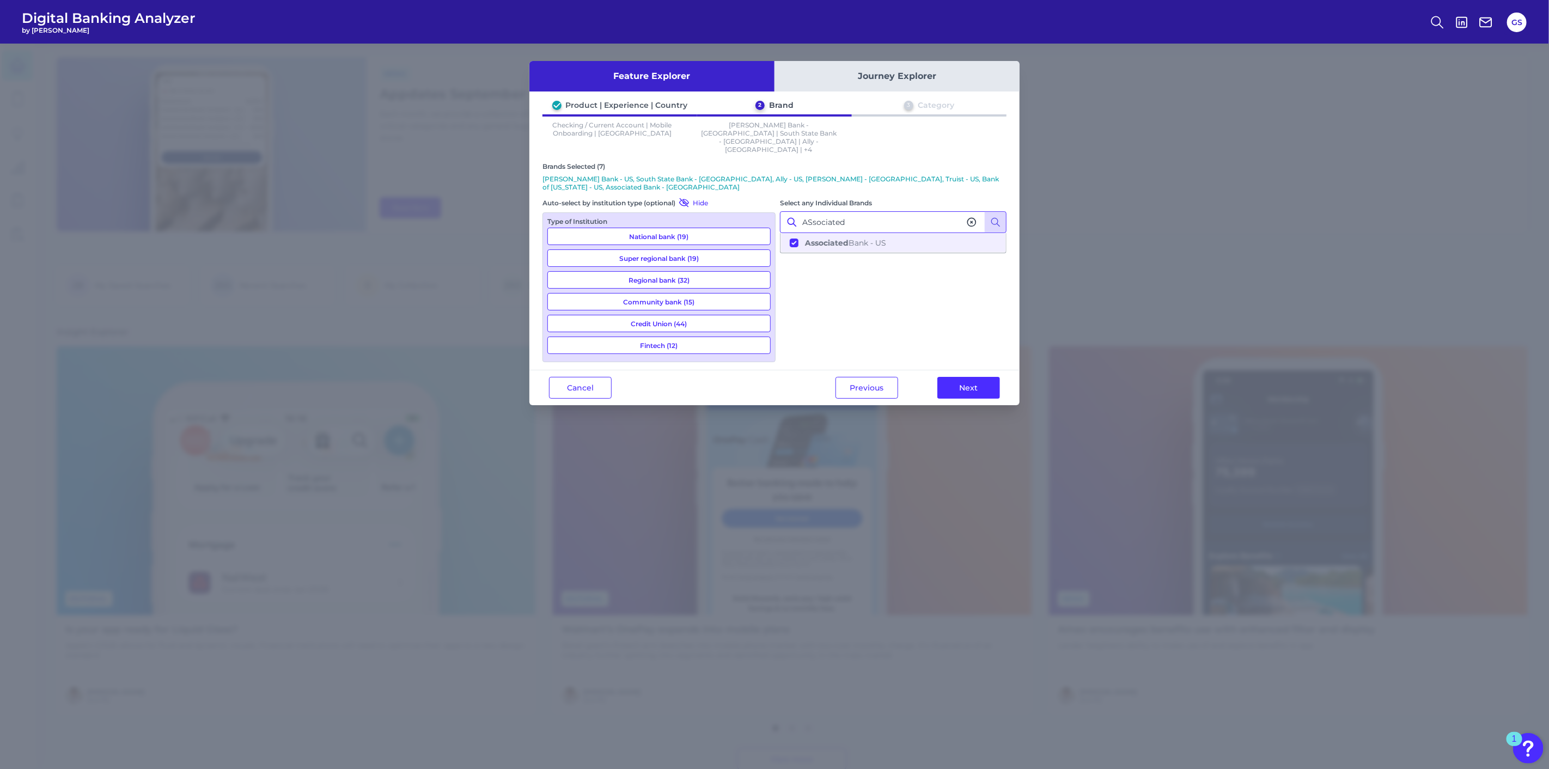
click at [851, 211] on input "ASsociated" at bounding box center [893, 222] width 227 height 22
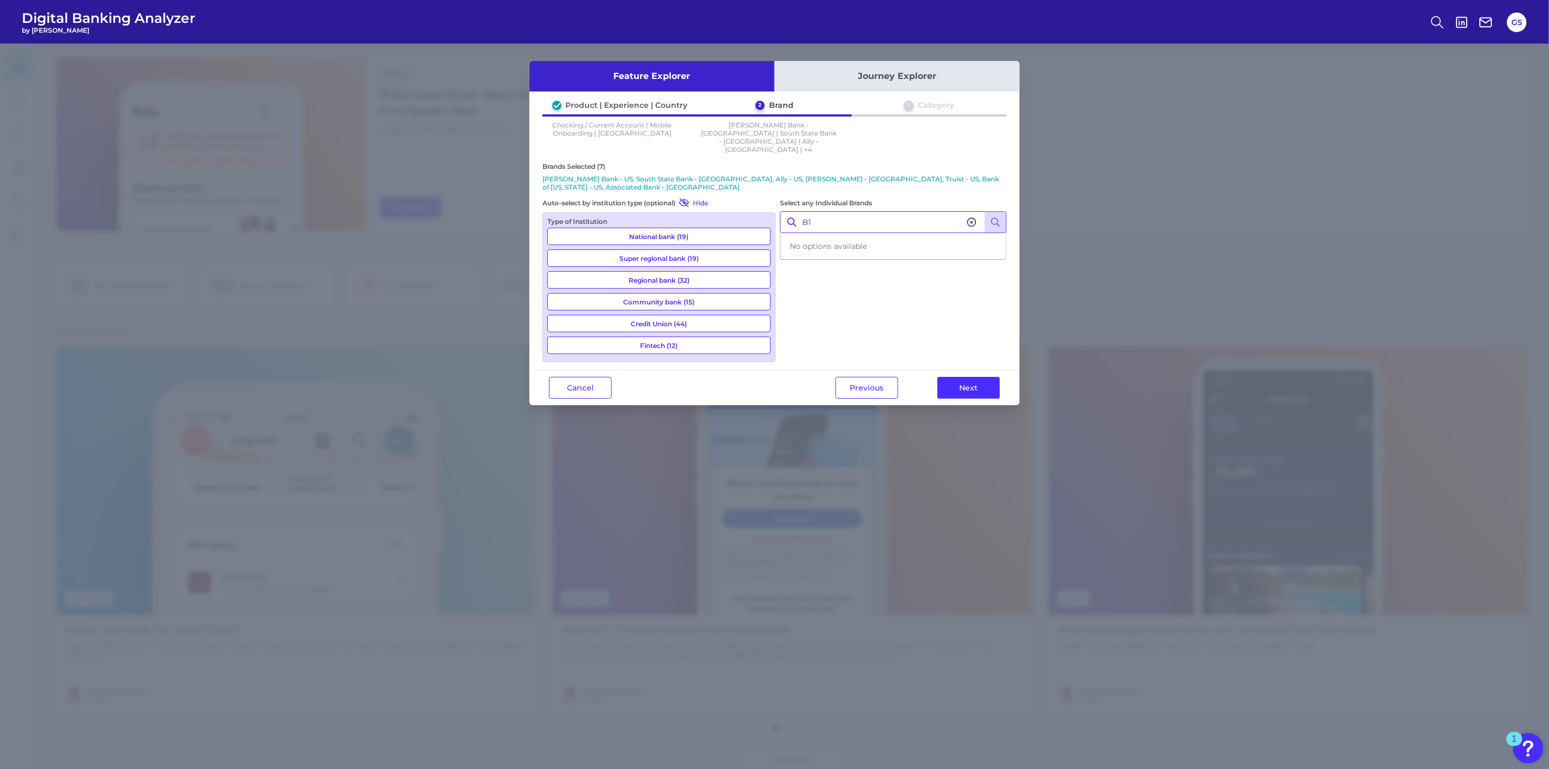
type input "B"
type input "merit"
click at [855, 238] on span "Merit rust Credit Union - [GEOGRAPHIC_DATA]" at bounding box center [893, 243] width 177 height 10
click at [855, 211] on input "merit" at bounding box center [893, 222] width 227 height 22
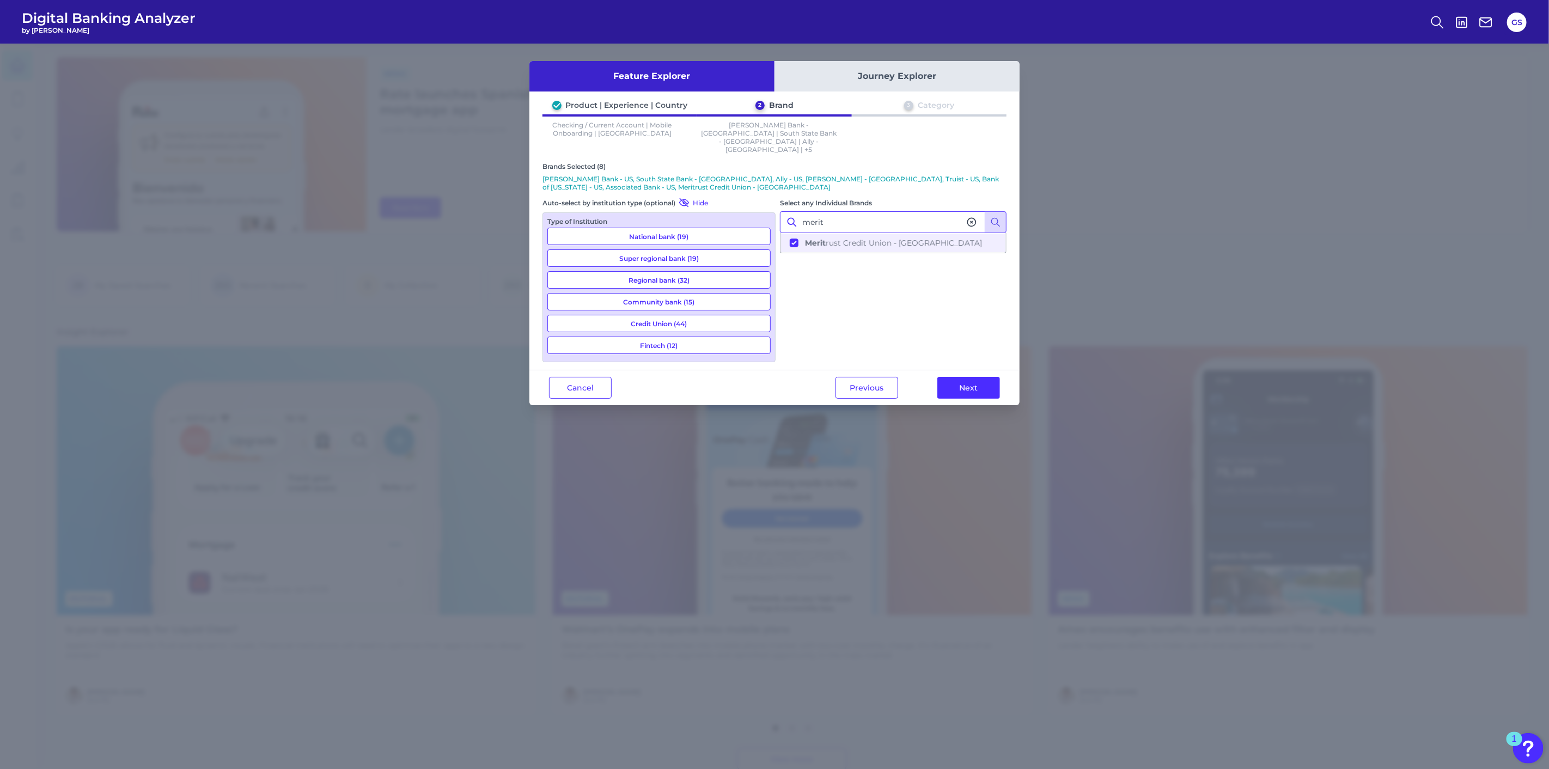
click at [855, 211] on input "merit" at bounding box center [893, 222] width 227 height 22
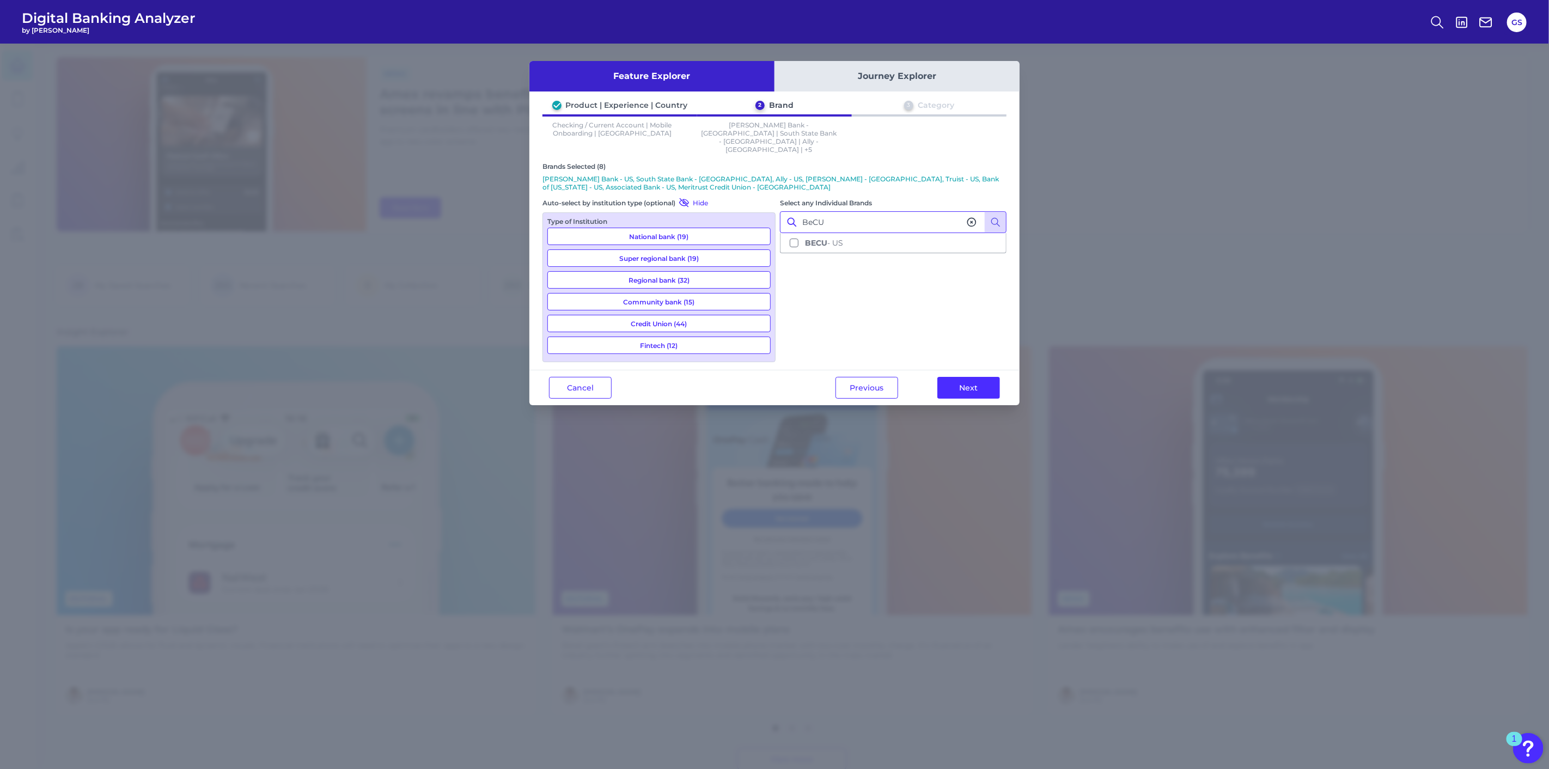
type input "BeCU"
click at [841, 235] on ul "BECU - [GEOGRAPHIC_DATA]" at bounding box center [893, 243] width 227 height 20
click at [841, 238] on span "BECU - [GEOGRAPHIC_DATA]" at bounding box center [824, 243] width 38 height 10
click at [841, 211] on input "BeCU" at bounding box center [893, 222] width 227 height 22
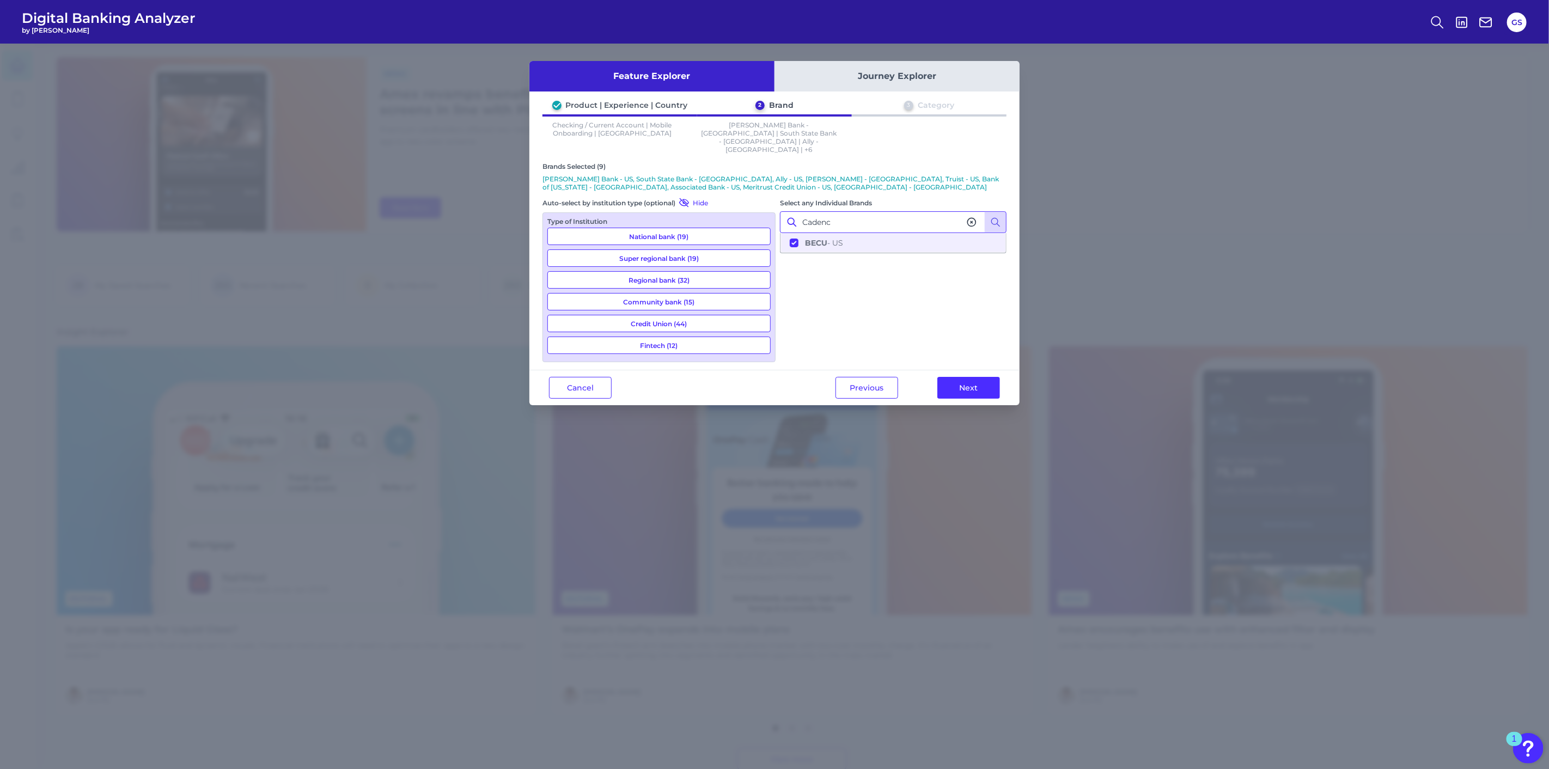
type input "Cadence"
click at [841, 238] on span "Cadence Bank - US" at bounding box center [841, 243] width 73 height 10
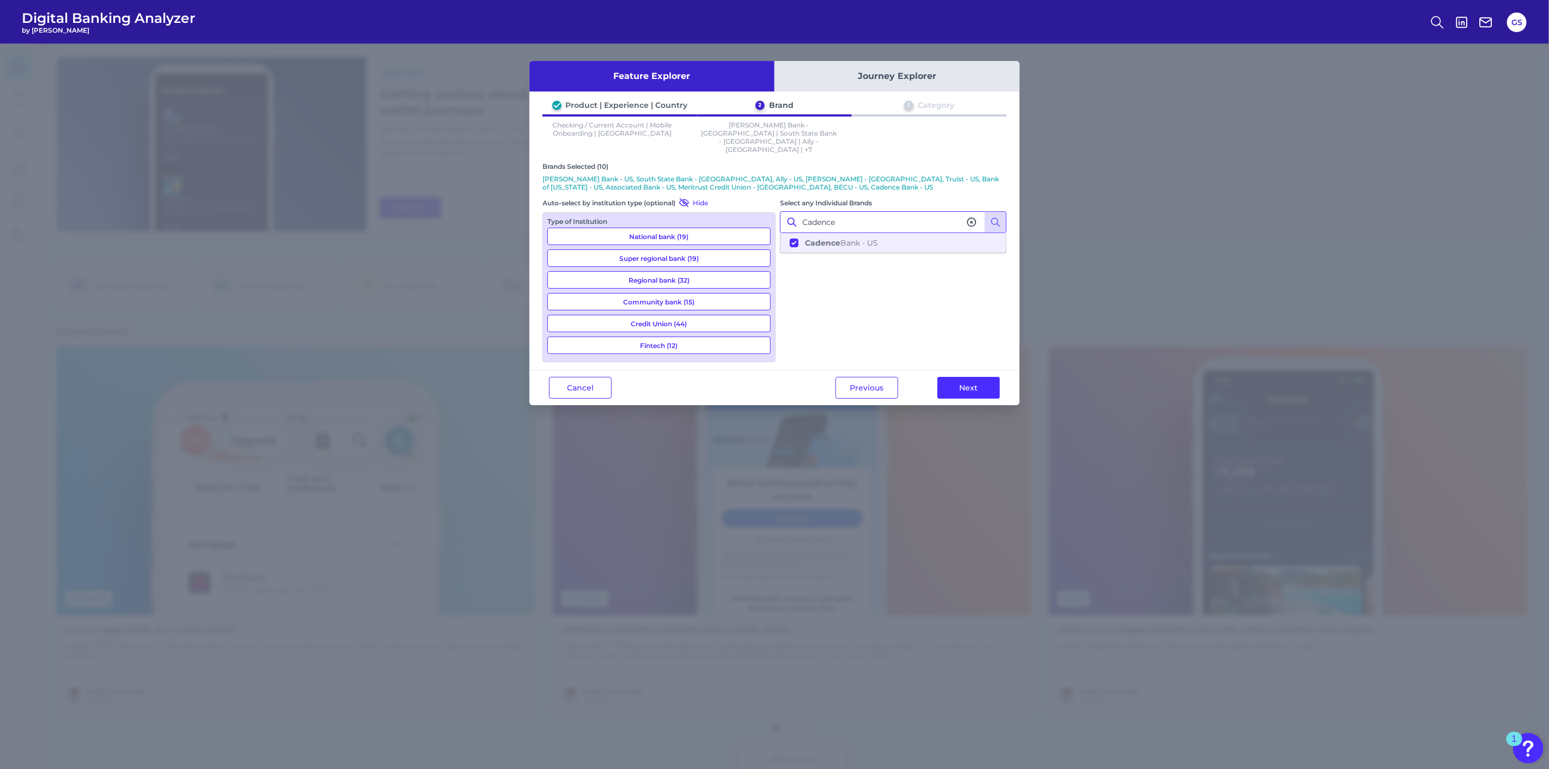
click at [841, 211] on input "Cadence" at bounding box center [893, 222] width 227 height 22
type input "TD"
click at [836, 238] on span "TD Bank - US" at bounding box center [829, 243] width 49 height 10
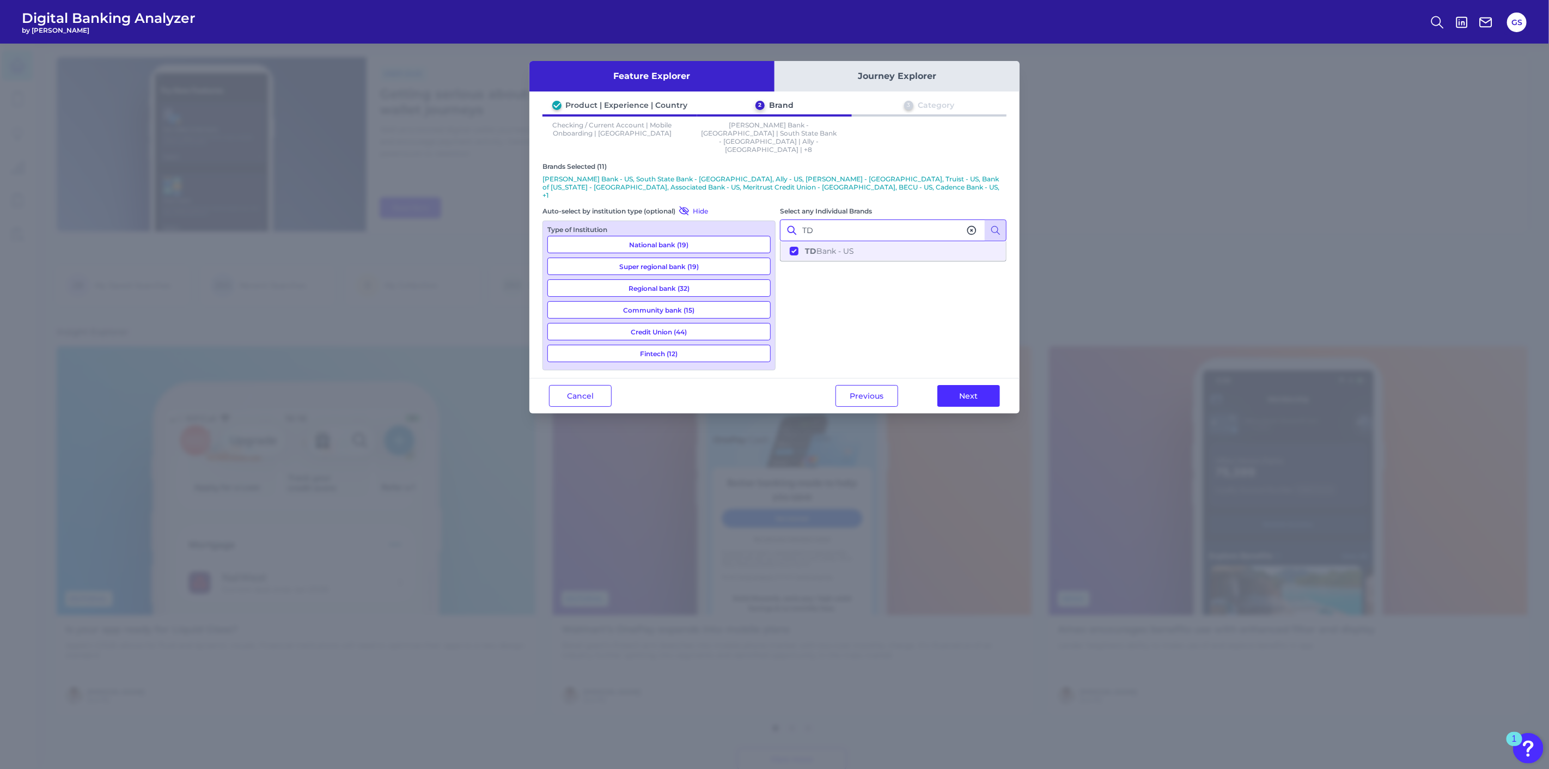
click at [836, 220] on input "TD" at bounding box center [893, 231] width 227 height 22
type input "PNC"
click at [833, 243] on div "Select any Individual Brands PNC PNC Bank - [GEOGRAPHIC_DATA]" at bounding box center [893, 287] width 227 height 164
click at [835, 246] on span "PNC Bank - [GEOGRAPHIC_DATA]" at bounding box center [832, 251] width 54 height 10
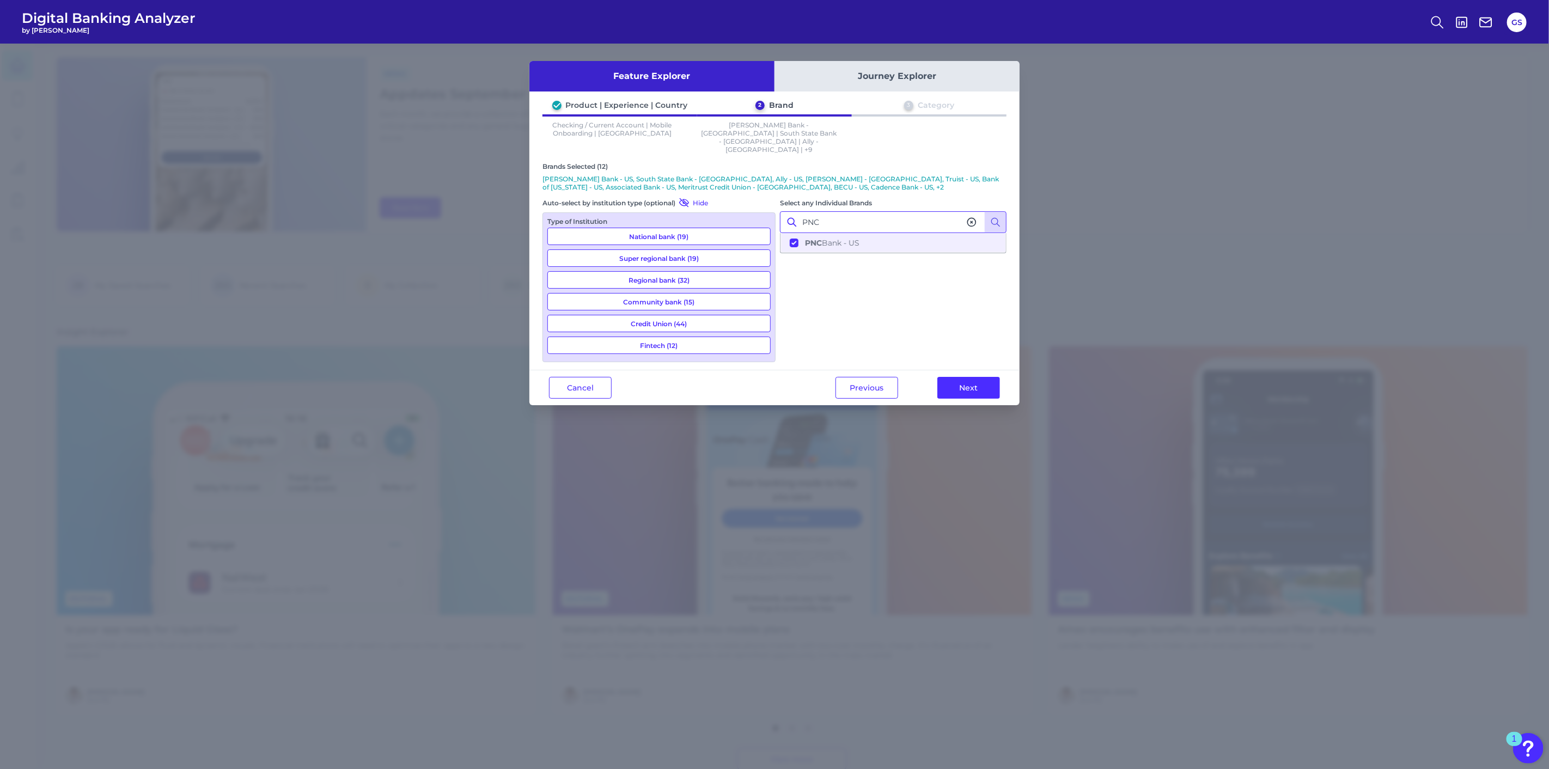
click at [835, 211] on input "PNC" at bounding box center [893, 222] width 227 height 22
type input "Citi"
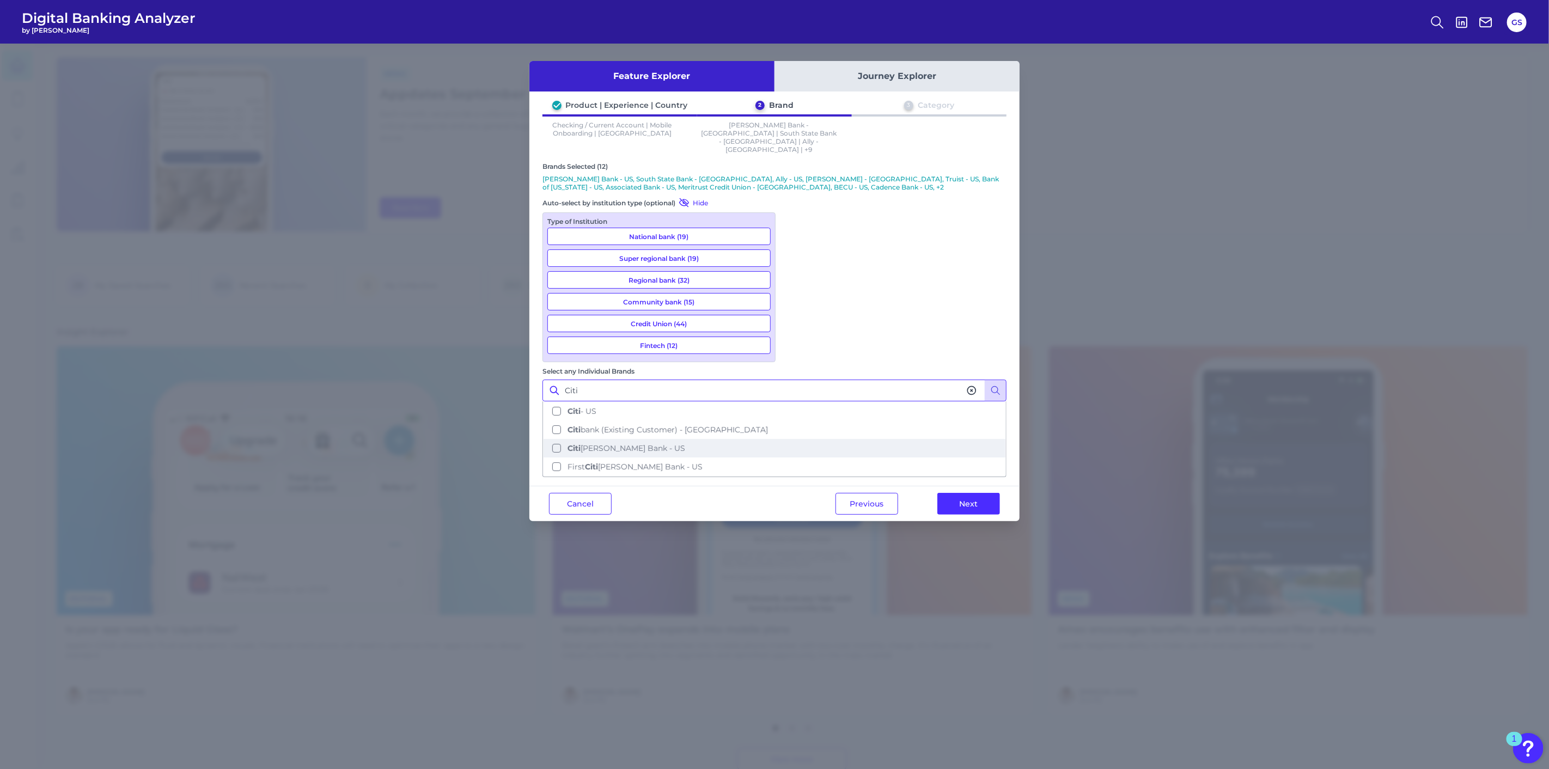
click at [685, 443] on span "Citi [PERSON_NAME] Bank - US" at bounding box center [627, 448] width 118 height 10
click at [839, 380] on input "Citi" at bounding box center [774, 391] width 464 height 22
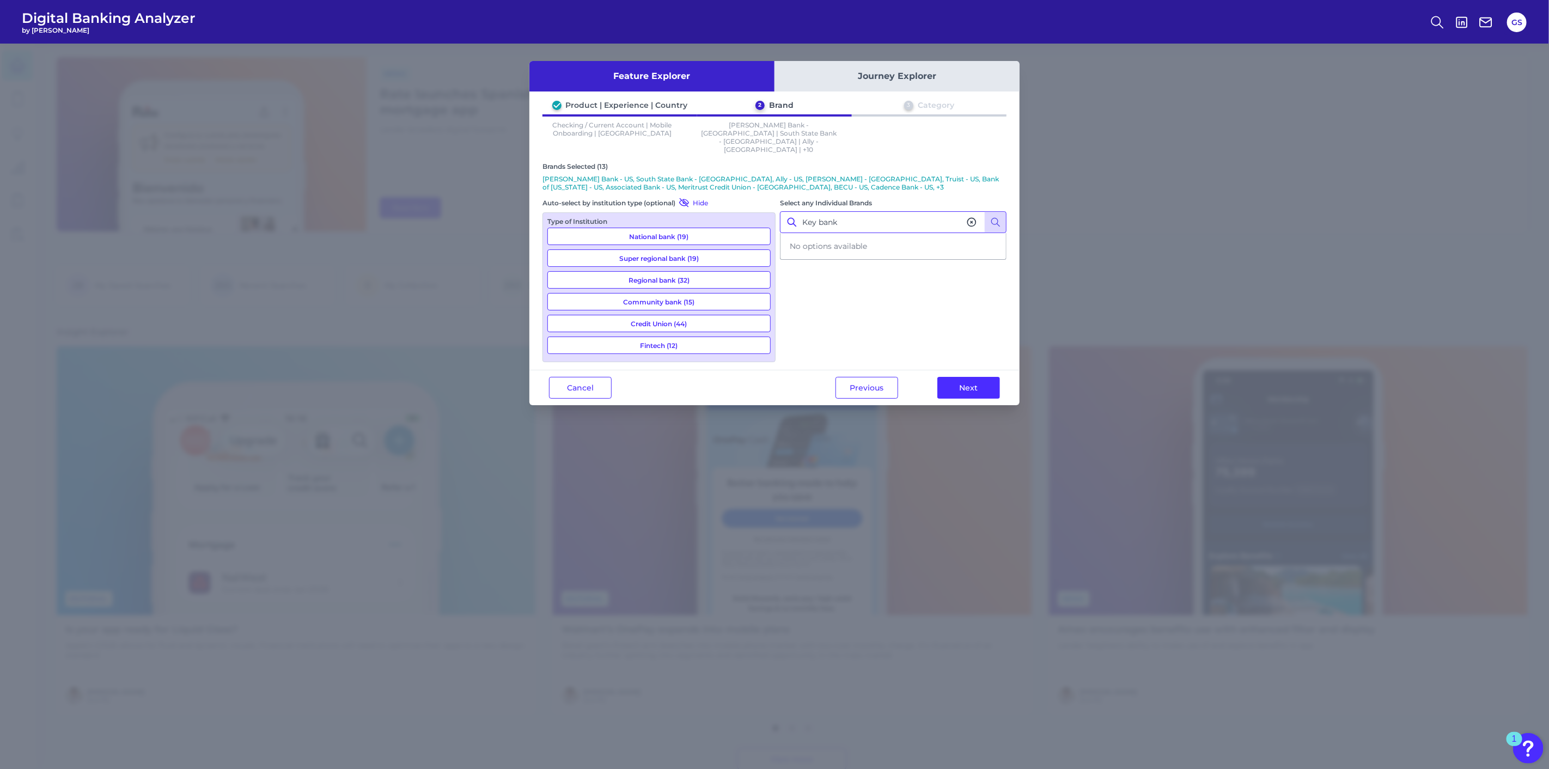
click at [839, 211] on input "Key bank" at bounding box center [893, 222] width 227 height 22
click at [822, 211] on input "Key bank" at bounding box center [893, 222] width 227 height 22
type input "Keybank"
click at [847, 234] on button "KeyBank - US" at bounding box center [893, 243] width 224 height 19
click at [848, 211] on input "Keybank" at bounding box center [893, 222] width 227 height 22
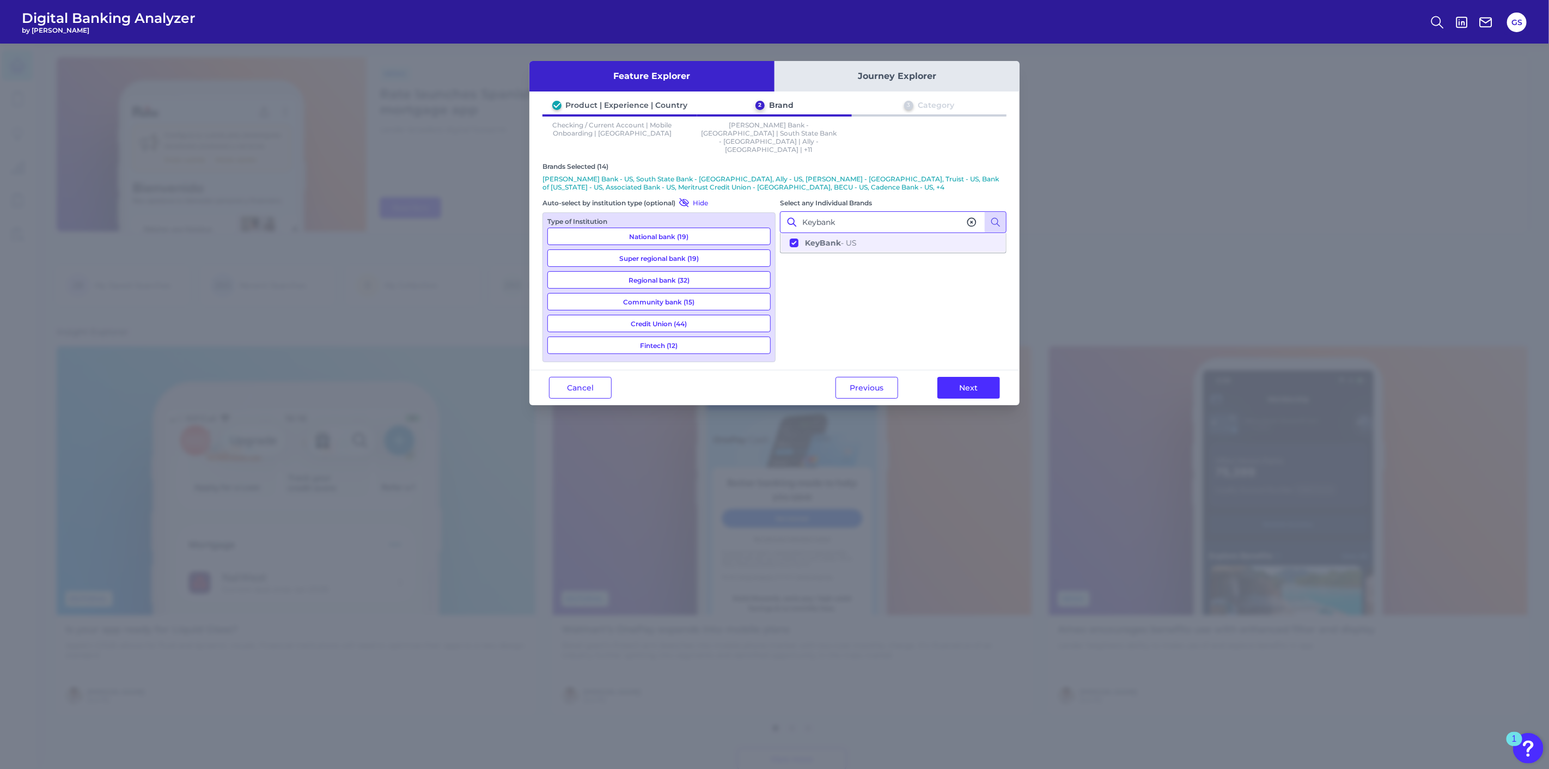
click at [848, 211] on input "Keybank" at bounding box center [893, 222] width 227 height 22
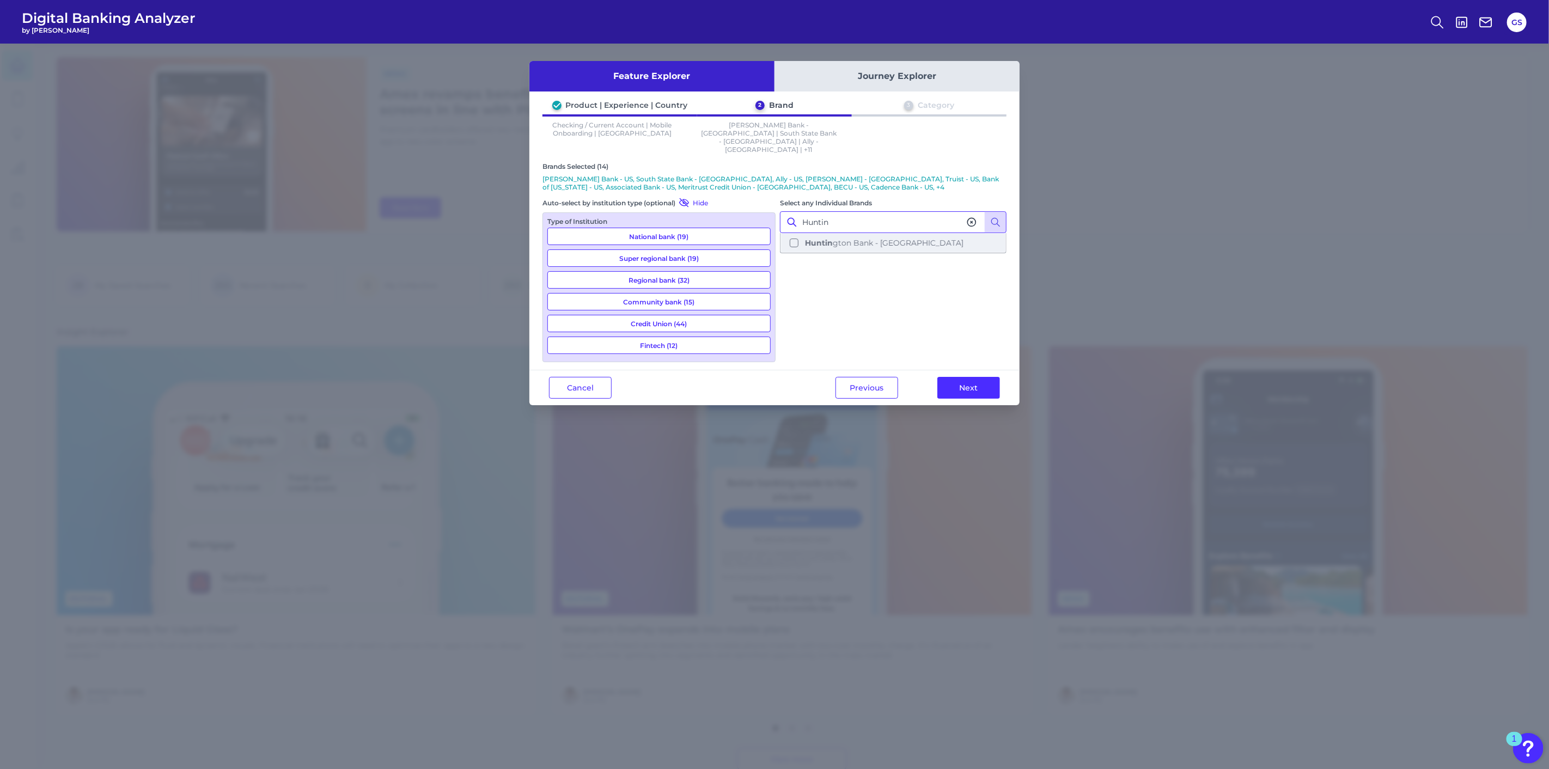
click at [851, 238] on span "Huntin gton Bank - [GEOGRAPHIC_DATA]" at bounding box center [884, 243] width 159 height 10
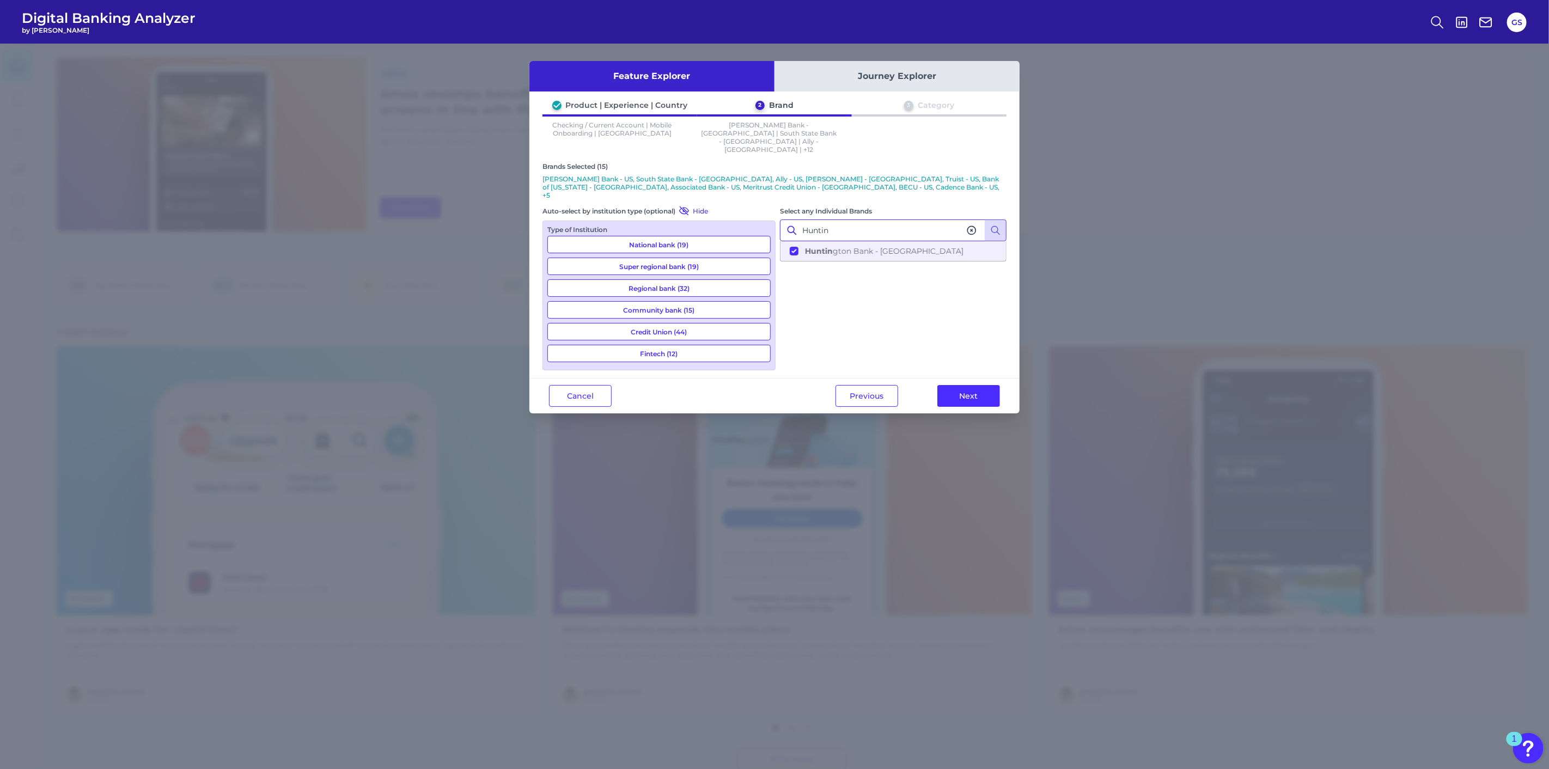
click at [853, 220] on input "Huntin" at bounding box center [893, 231] width 227 height 22
type input "USAA"
click at [852, 242] on button "USAA - [GEOGRAPHIC_DATA]" at bounding box center [893, 251] width 224 height 19
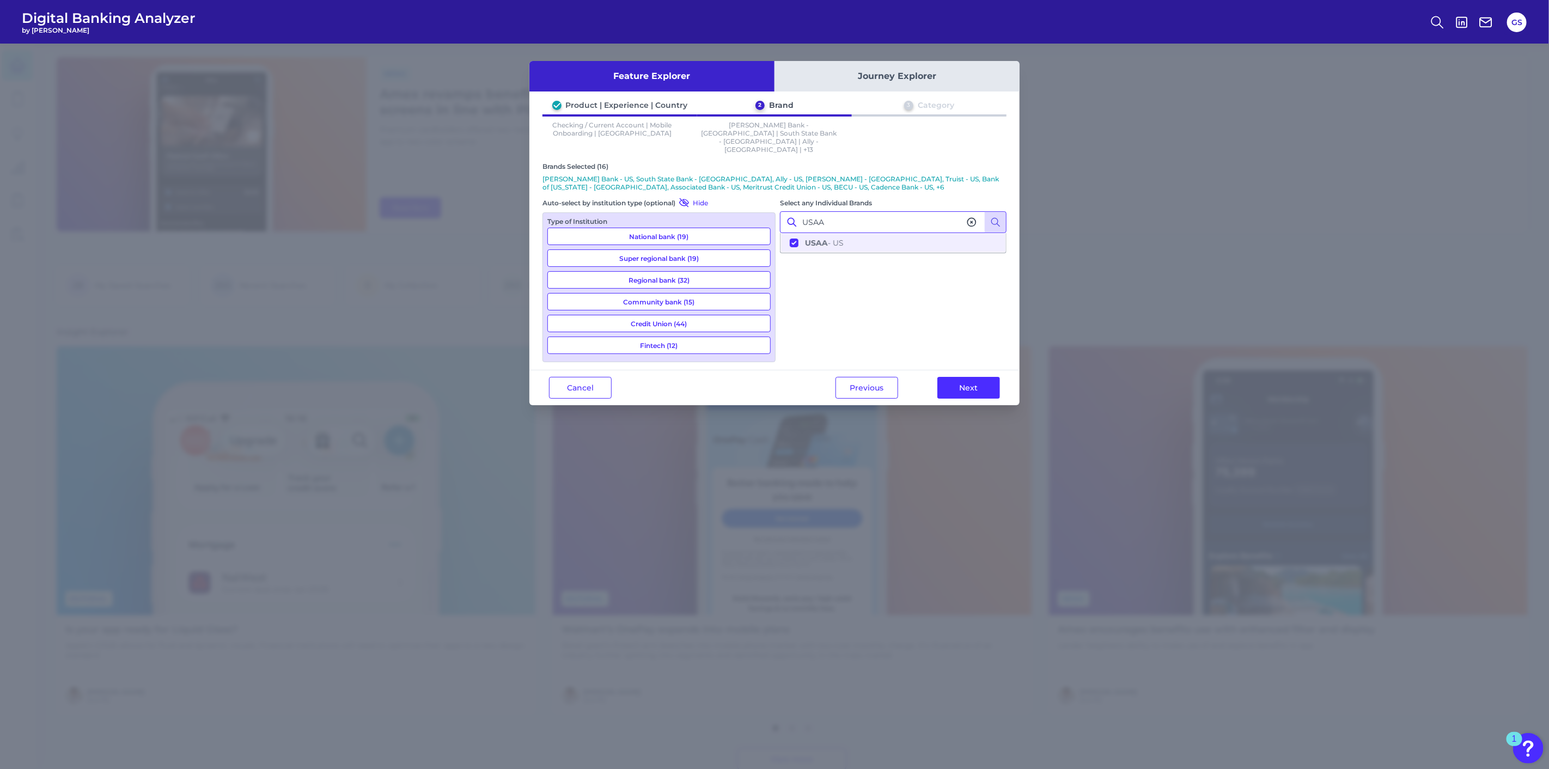
click at [852, 211] on input "USAA" at bounding box center [893, 222] width 227 height 22
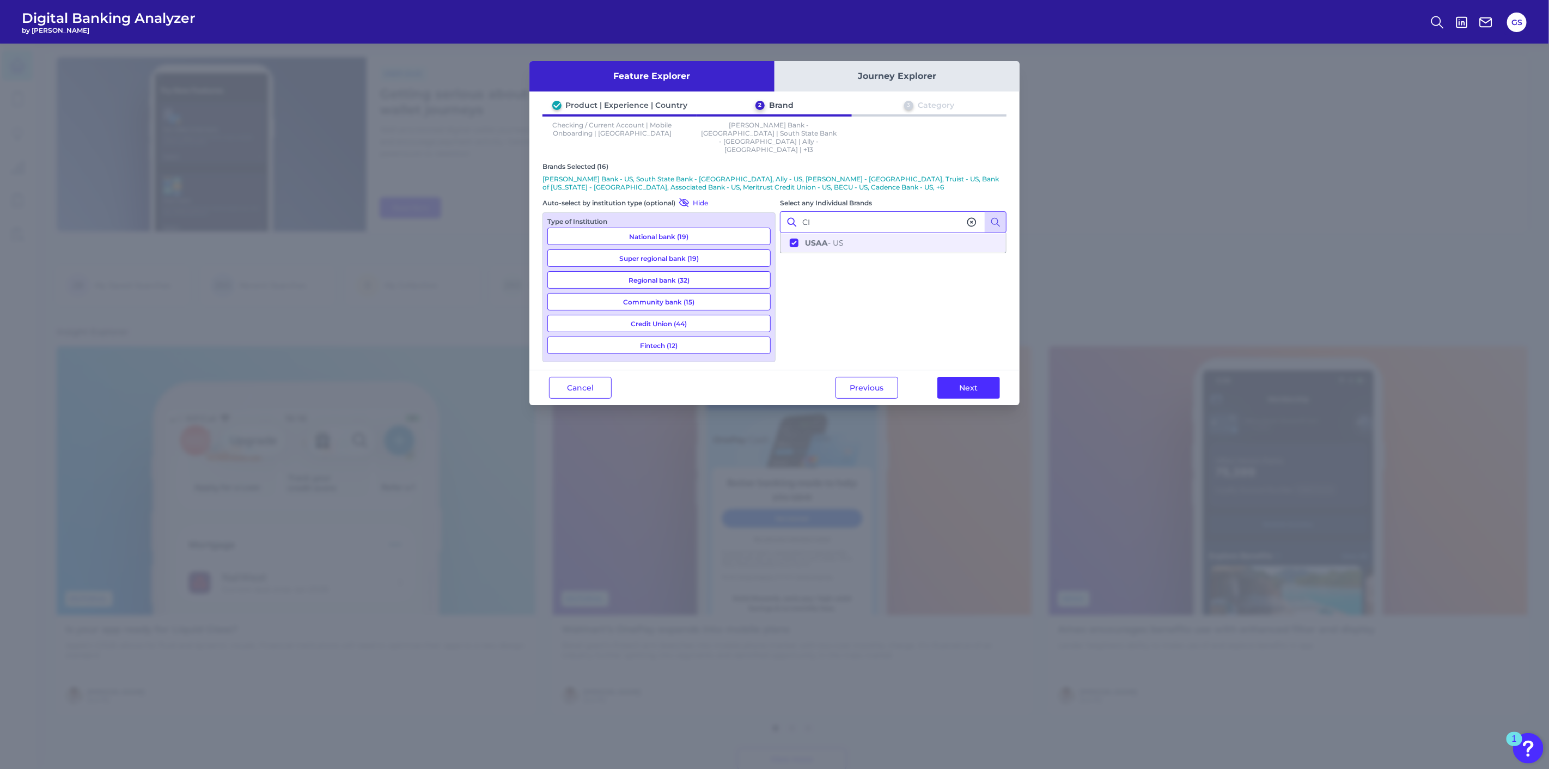
type input "CIt"
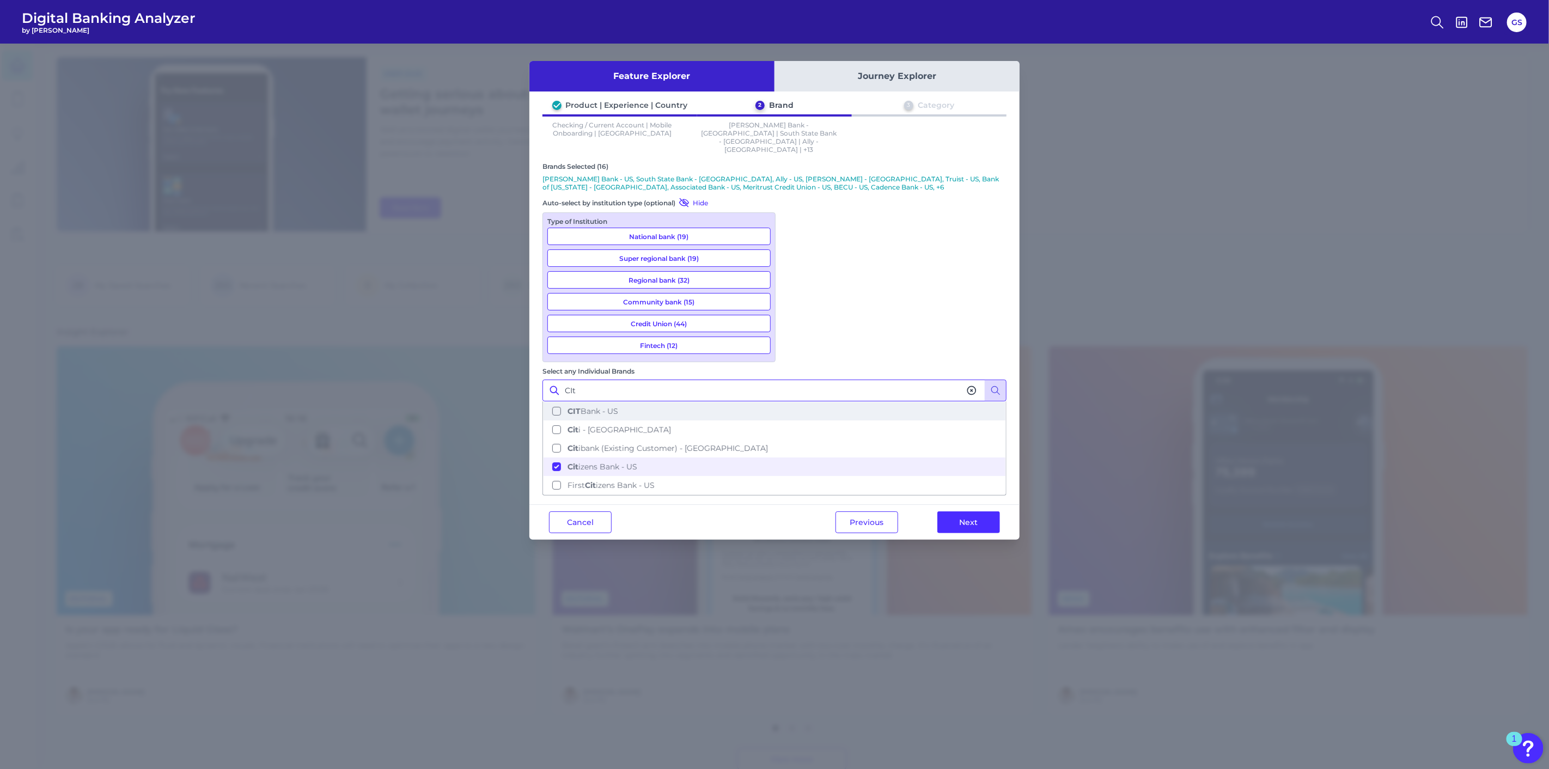
click at [618, 406] on span "CIT Bank - US" at bounding box center [593, 411] width 51 height 10
click at [845, 380] on input "CIt" at bounding box center [774, 391] width 464 height 22
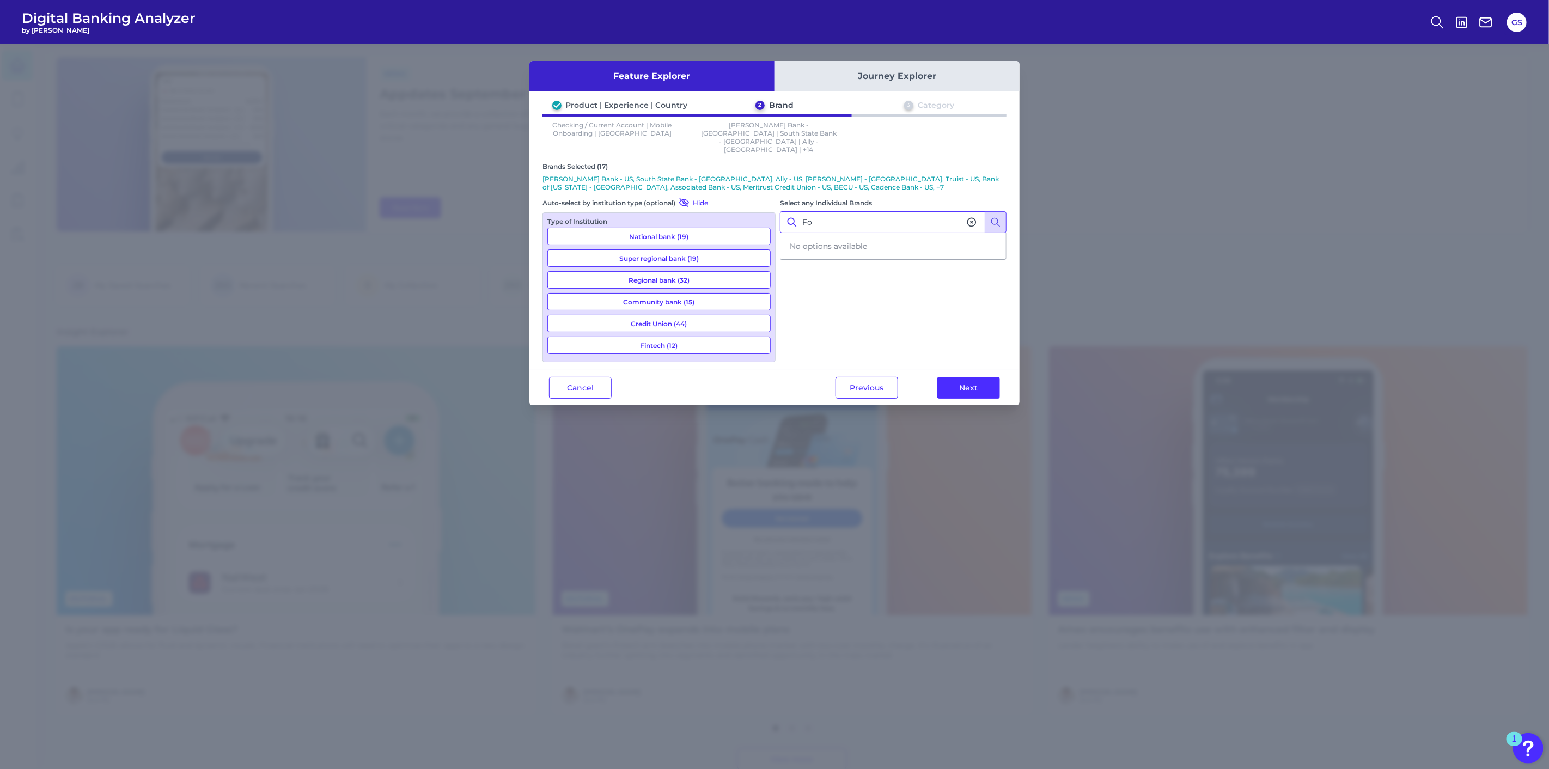
type input "F"
type input "z"
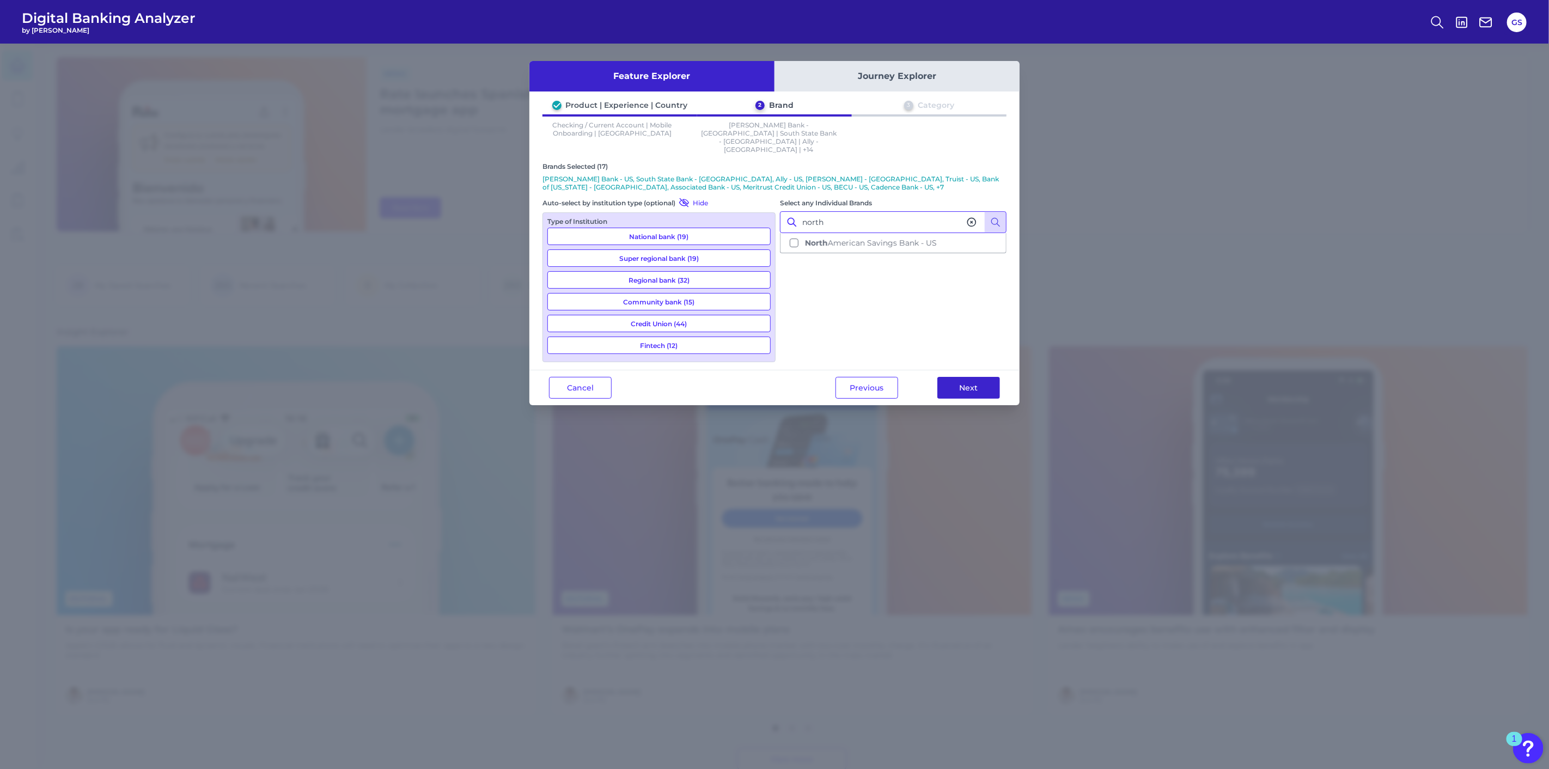
type input "north"
click at [948, 377] on button "Next" at bounding box center [968, 388] width 63 height 22
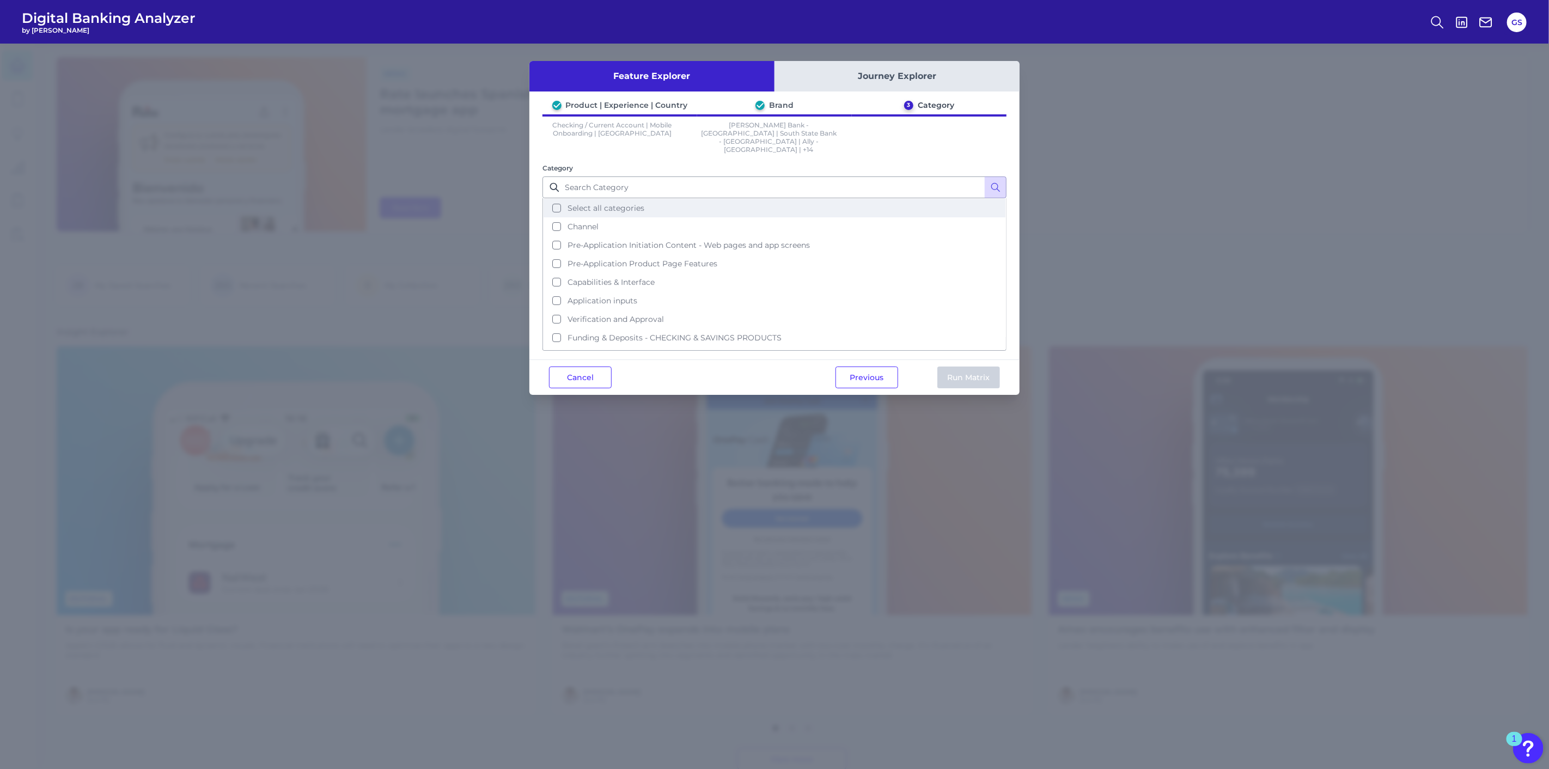
click at [687, 199] on button "Select all categories" at bounding box center [775, 208] width 462 height 19
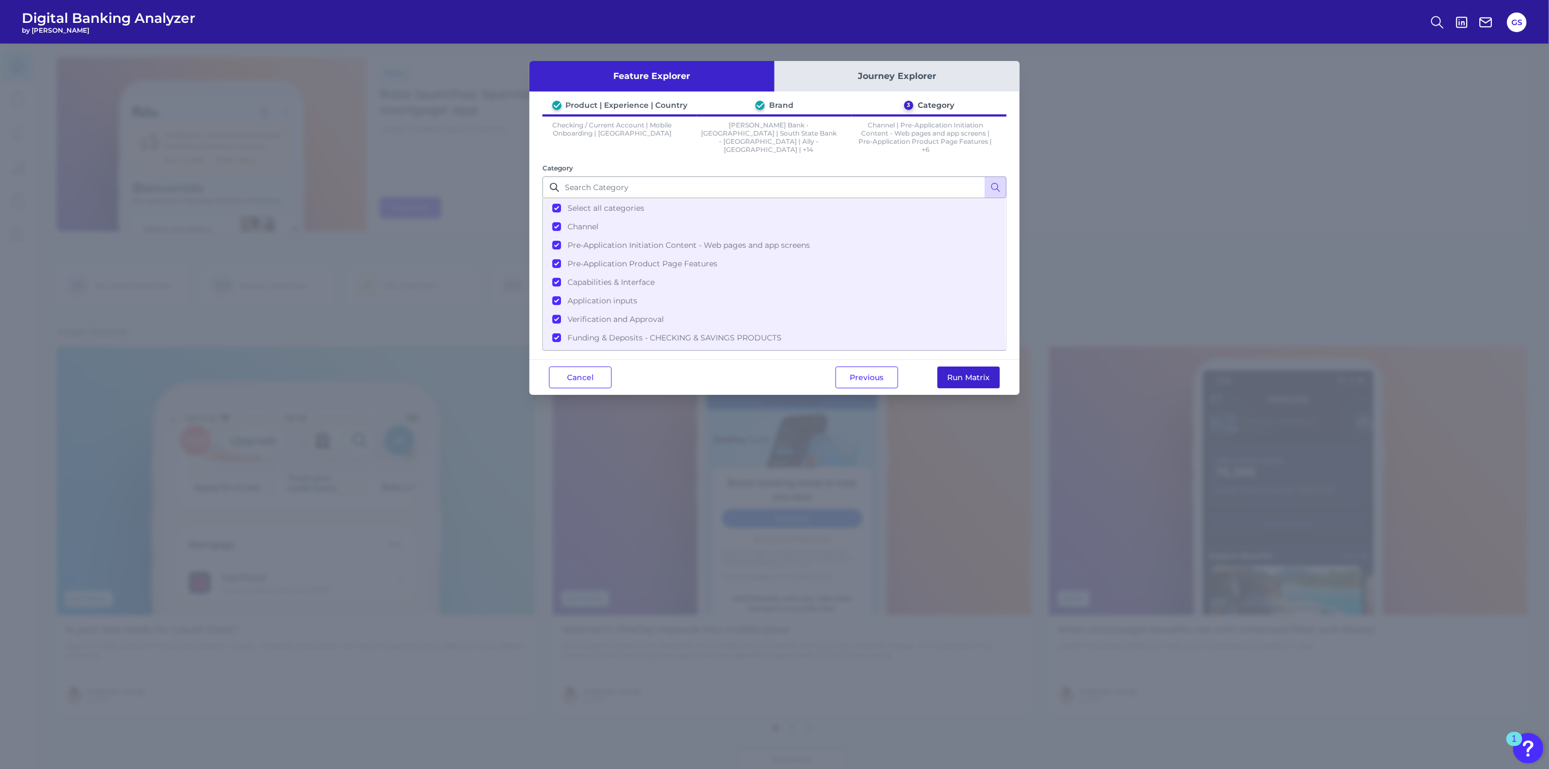
click at [960, 374] on button "Run Matrix" at bounding box center [968, 378] width 63 height 22
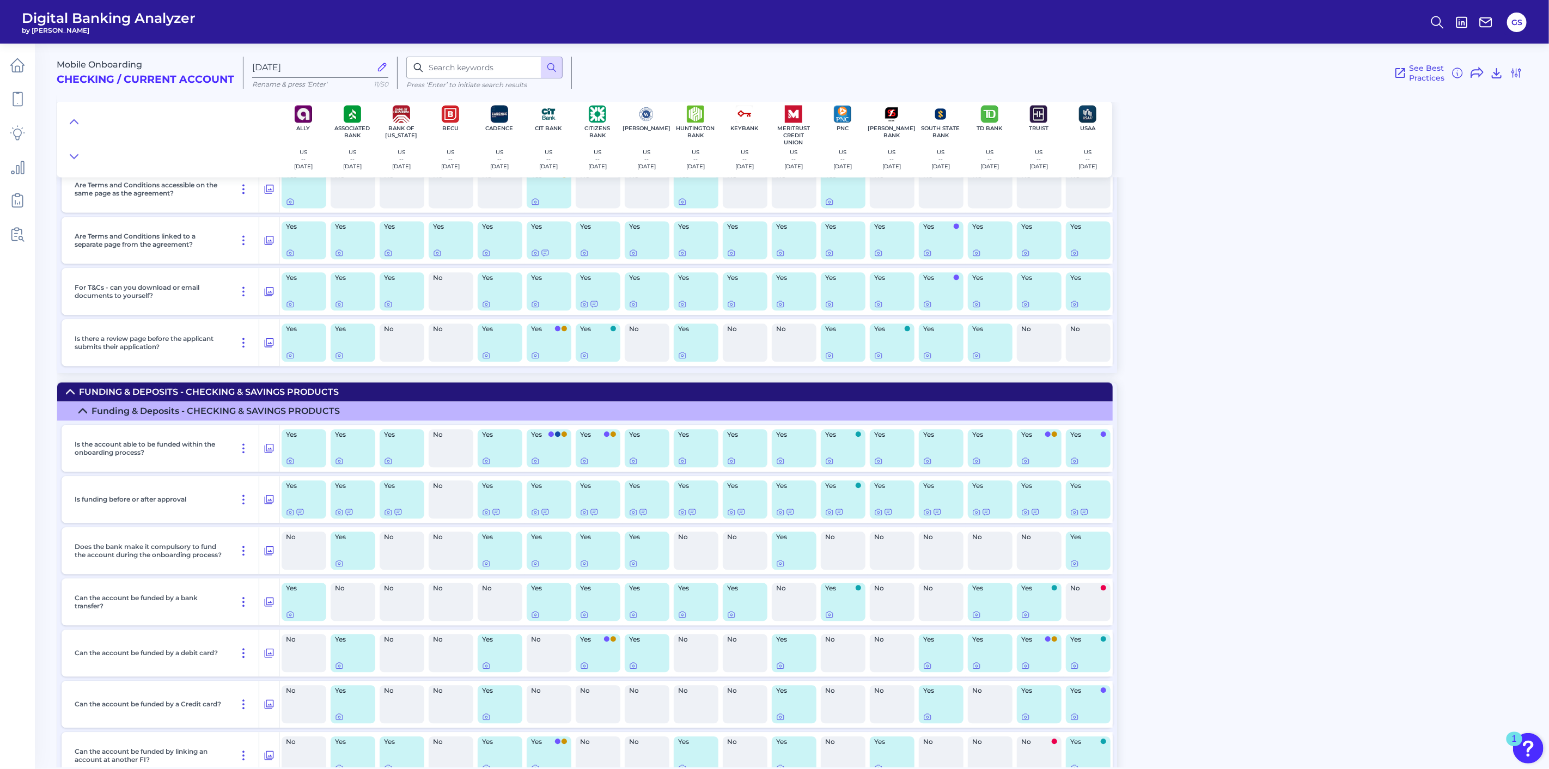
scroll to position [5522, 0]
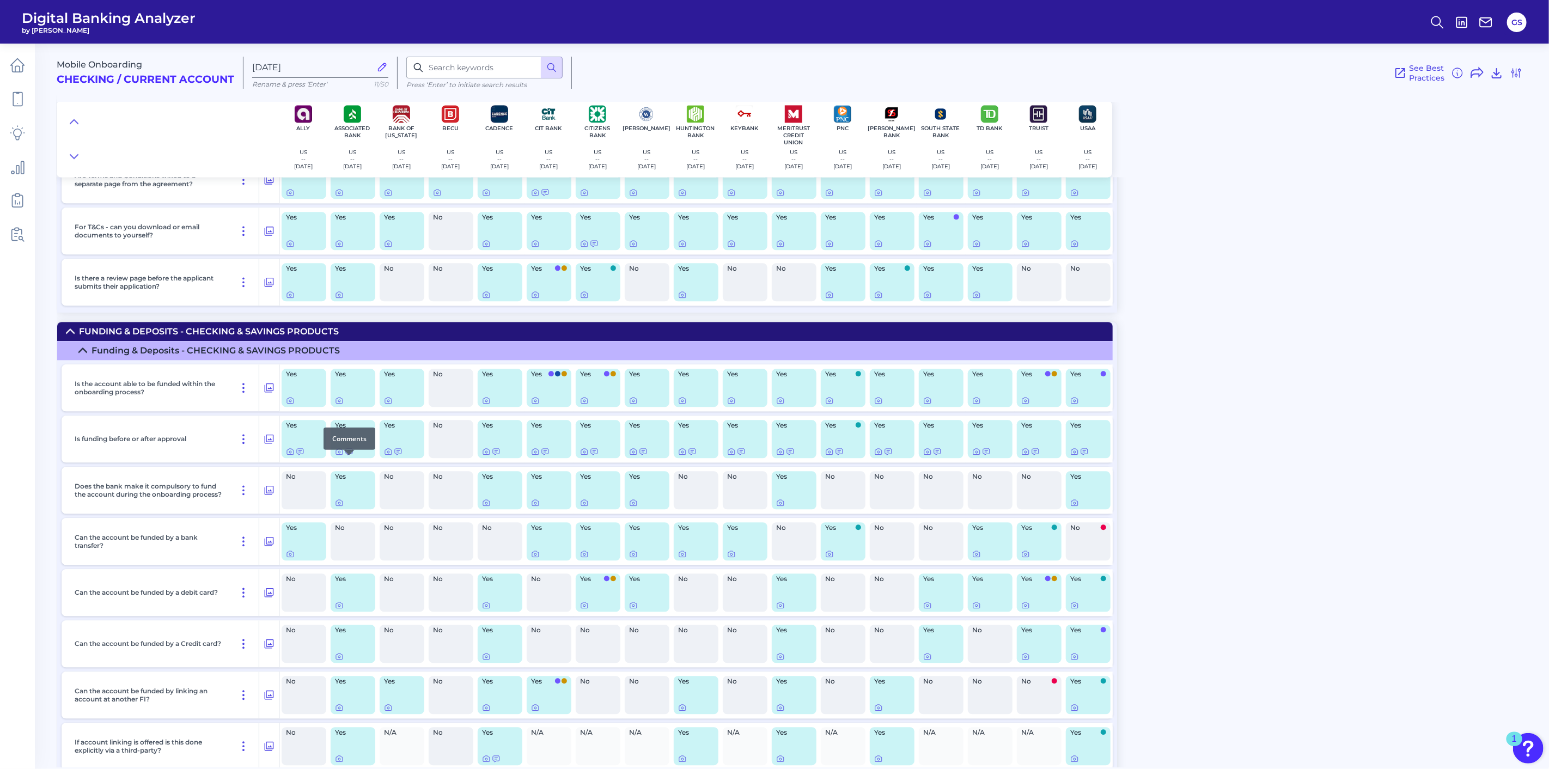
click at [349, 456] on icon at bounding box center [349, 451] width 9 height 9
click at [495, 456] on icon at bounding box center [496, 451] width 9 height 9
click at [544, 456] on icon at bounding box center [545, 451] width 9 height 9
click at [591, 456] on icon at bounding box center [594, 451] width 9 height 9
click at [642, 458] on div at bounding box center [643, 455] width 11 height 11
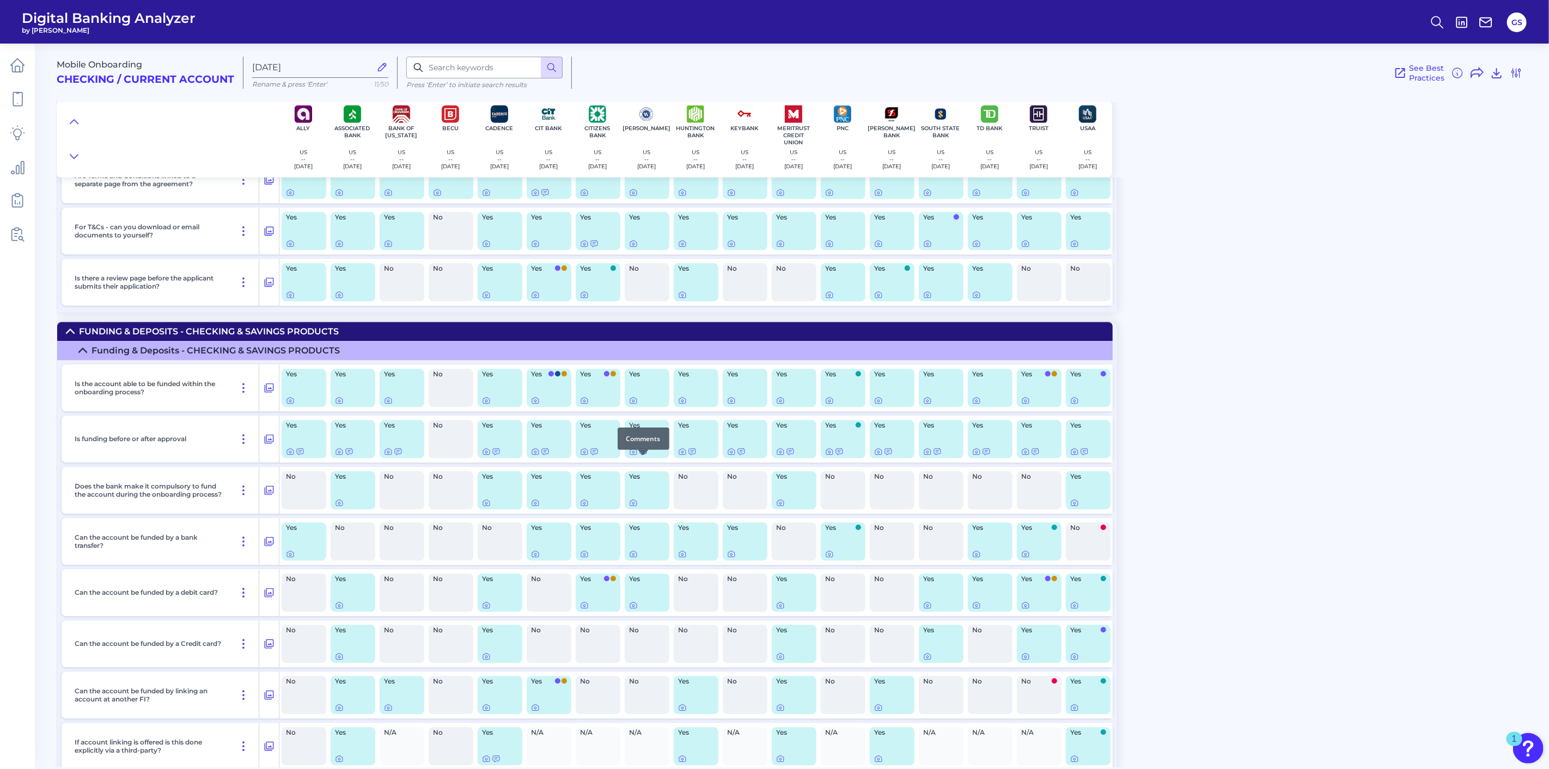
click at [647, 456] on icon at bounding box center [643, 451] width 9 height 9
click at [793, 460] on div at bounding box center [790, 455] width 11 height 11
click at [791, 455] on icon at bounding box center [790, 452] width 7 height 6
click at [1086, 455] on icon at bounding box center [1084, 452] width 7 height 6
